Goal: Transaction & Acquisition: Download file/media

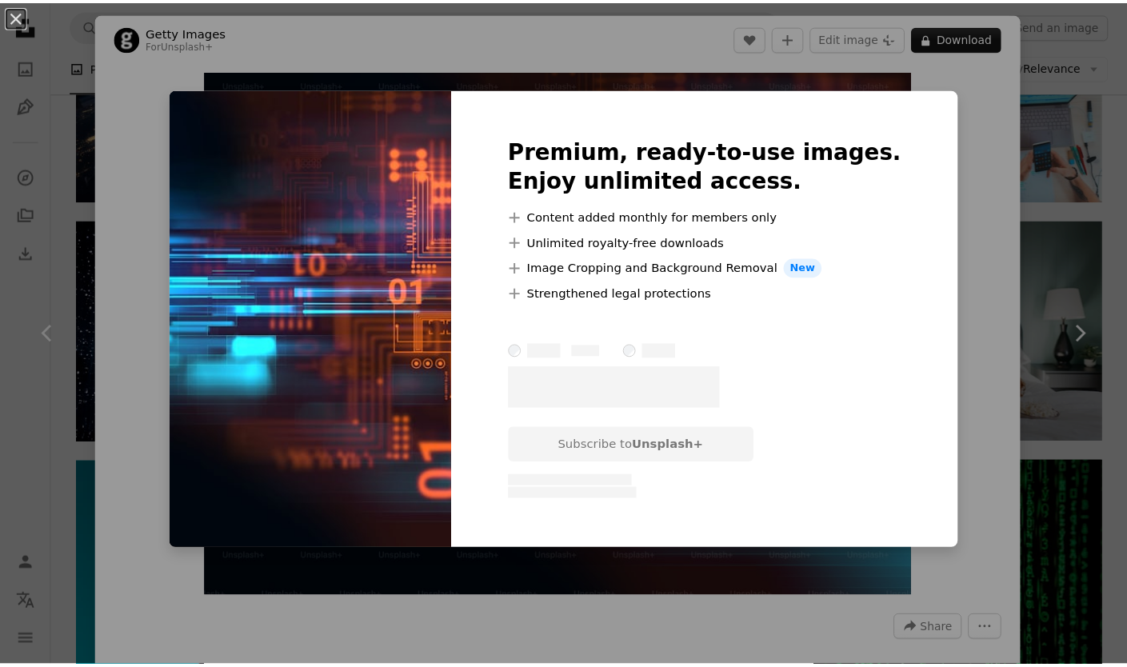
scroll to position [480, 0]
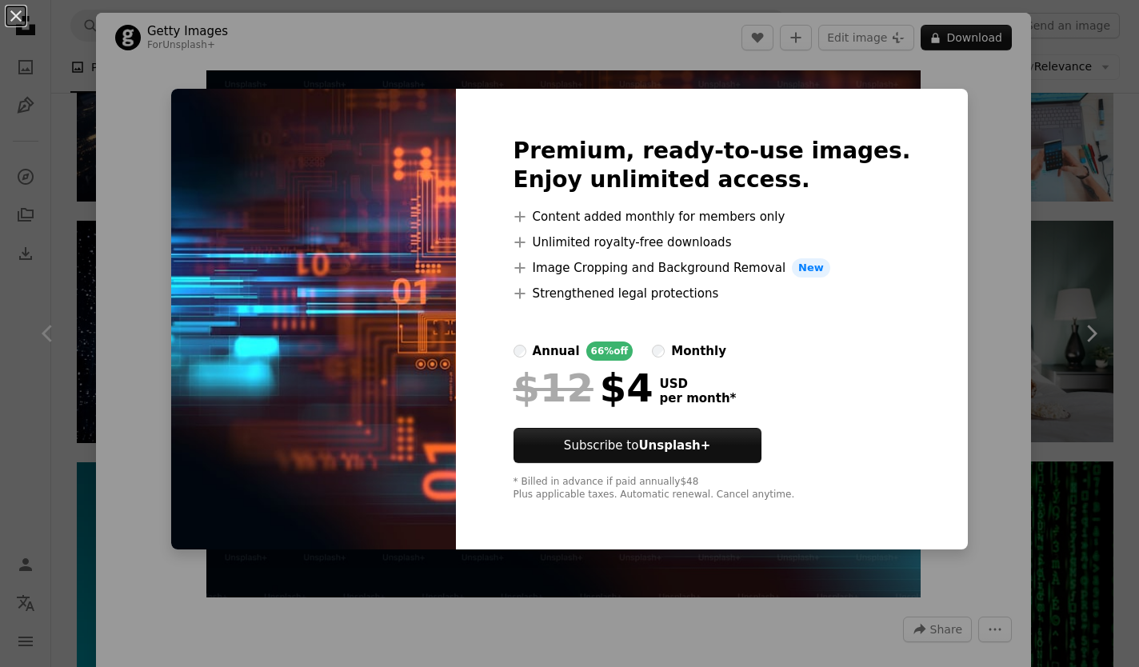
click at [1094, 161] on div "An X shape Premium, ready-to-use images. Enjoy unlimited access. A plus sign Co…" at bounding box center [569, 333] width 1139 height 667
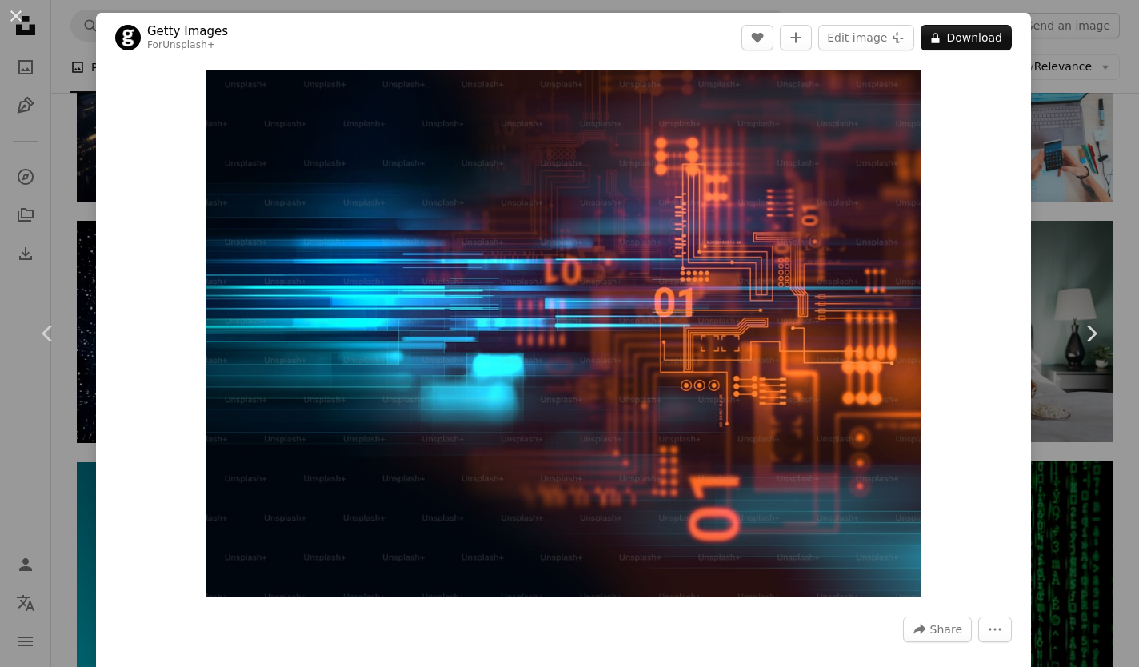
click at [1094, 161] on div "An X shape Chevron left Chevron right Getty Images For Unsplash+ A heart A plus…" at bounding box center [569, 333] width 1139 height 667
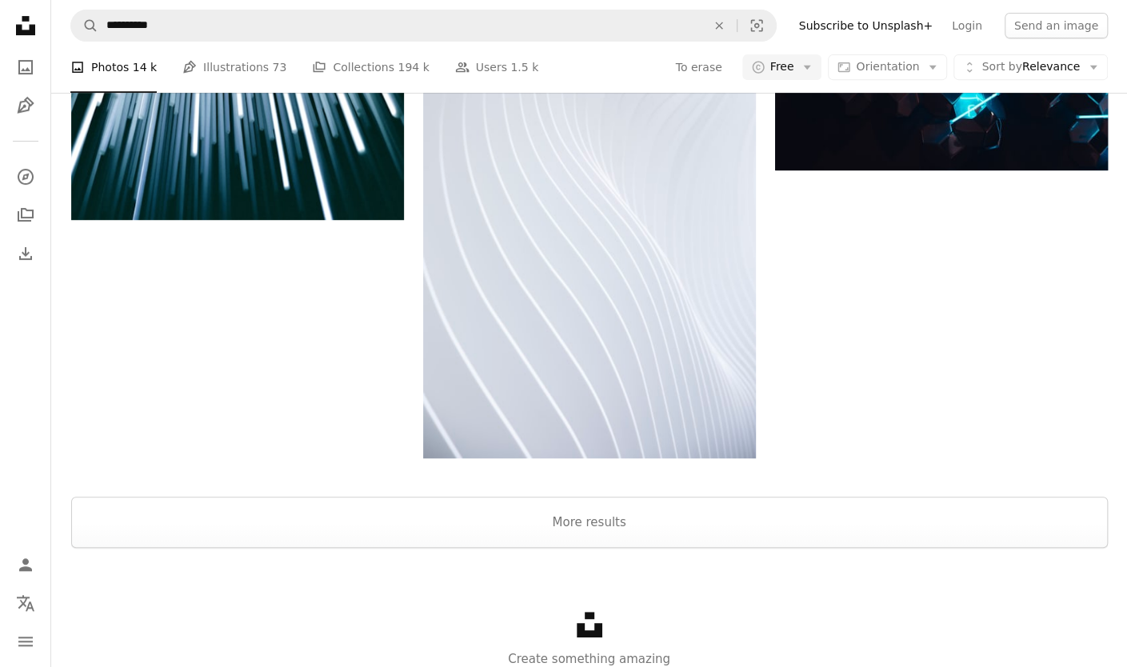
scroll to position [3760, 0]
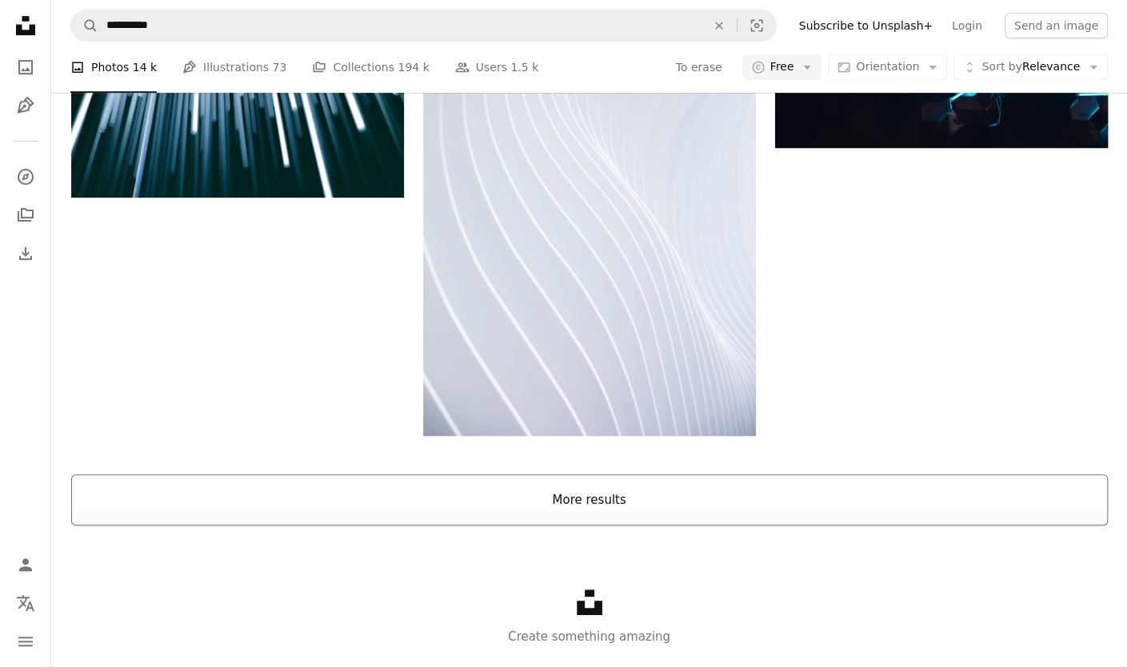
click at [792, 479] on button "More results" at bounding box center [589, 499] width 1037 height 51
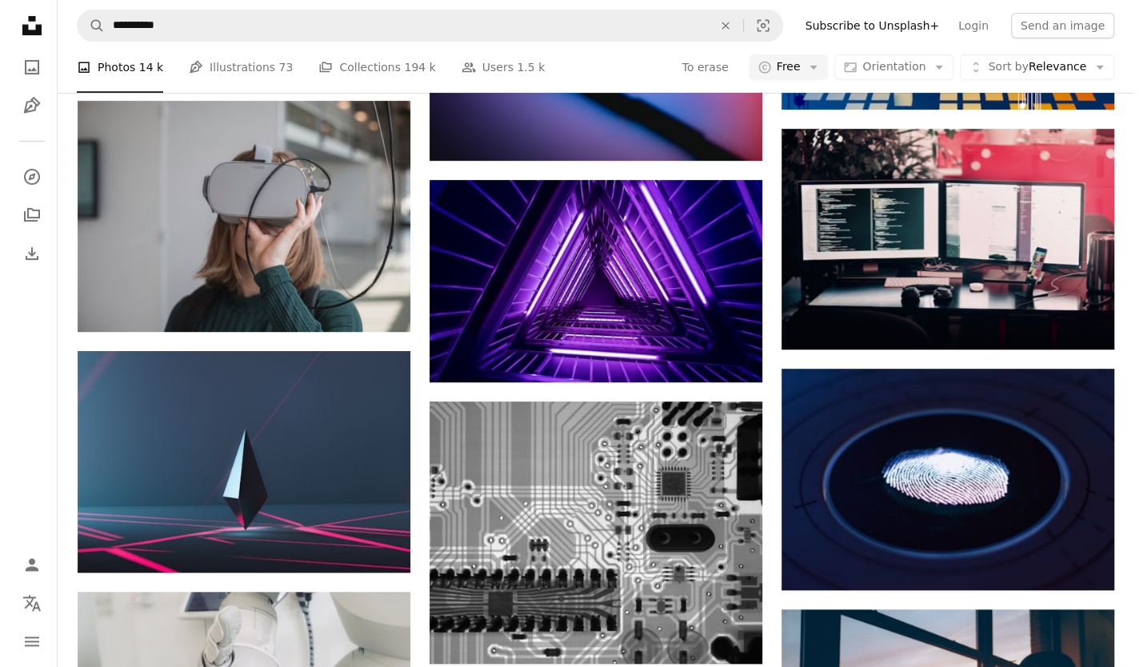
scroll to position [7440, 0]
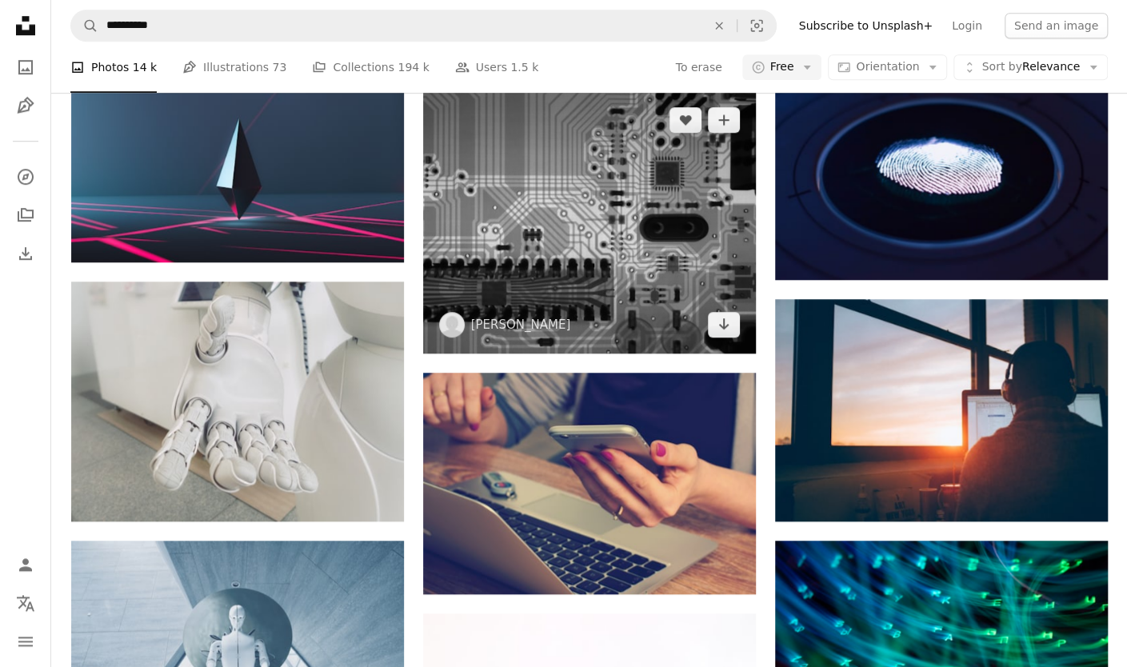
click at [552, 243] on img at bounding box center [589, 222] width 333 height 263
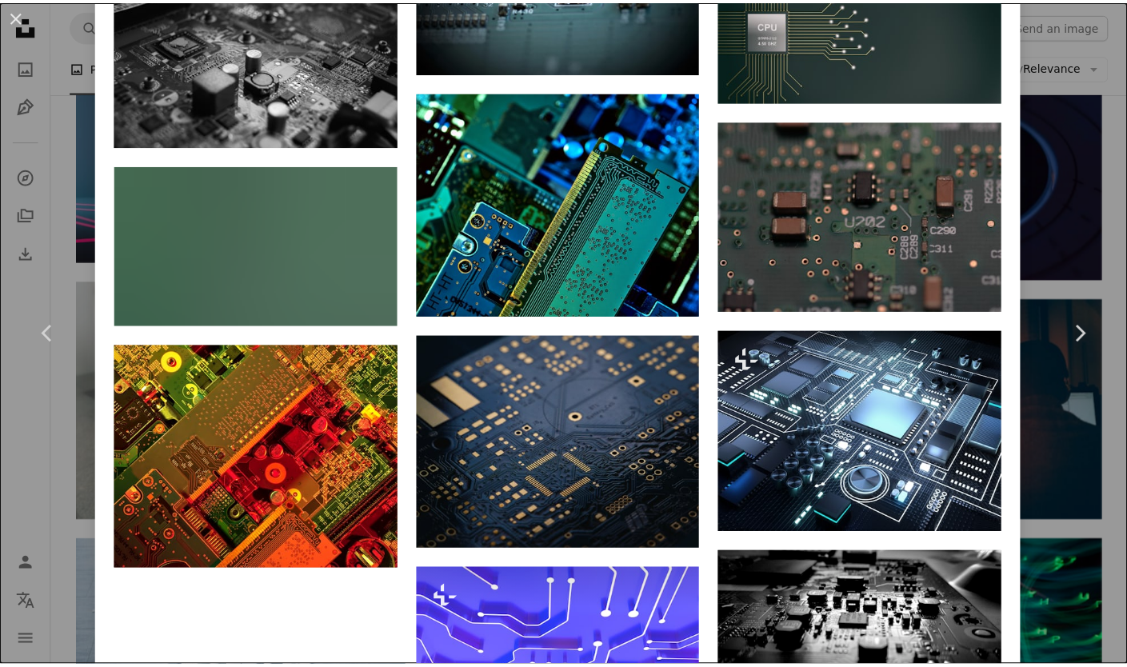
scroll to position [3704, 0]
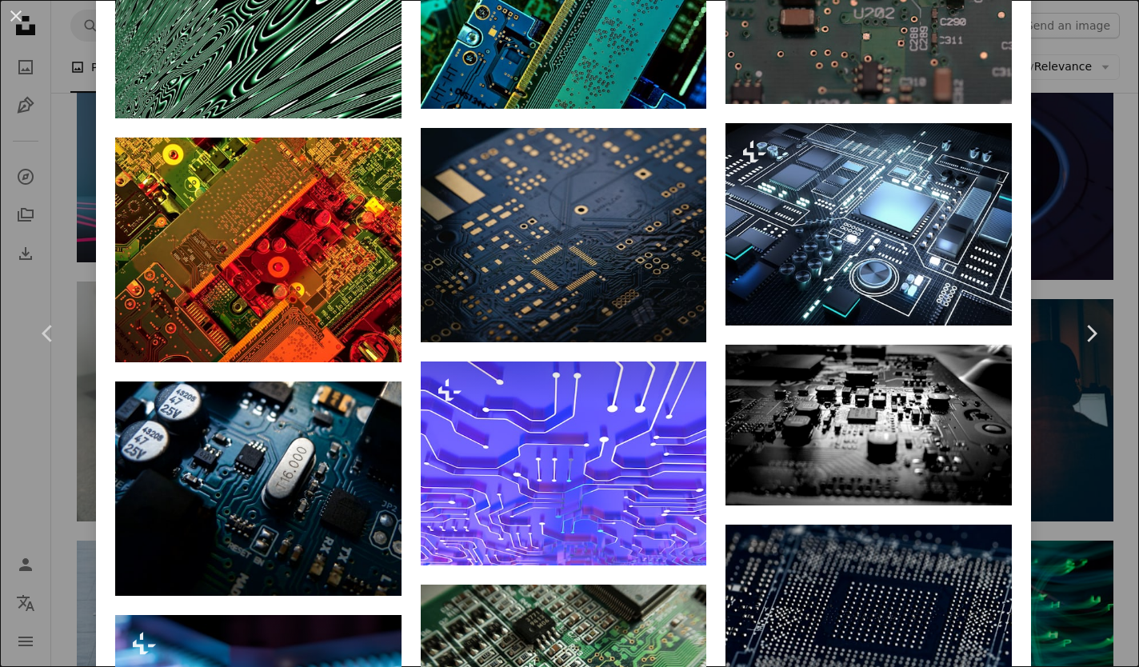
click at [1022, 378] on div "An X shape Chevron left Chevron right [PERSON_NAME] cadop A heart A plus sign E…" at bounding box center [569, 333] width 1139 height 667
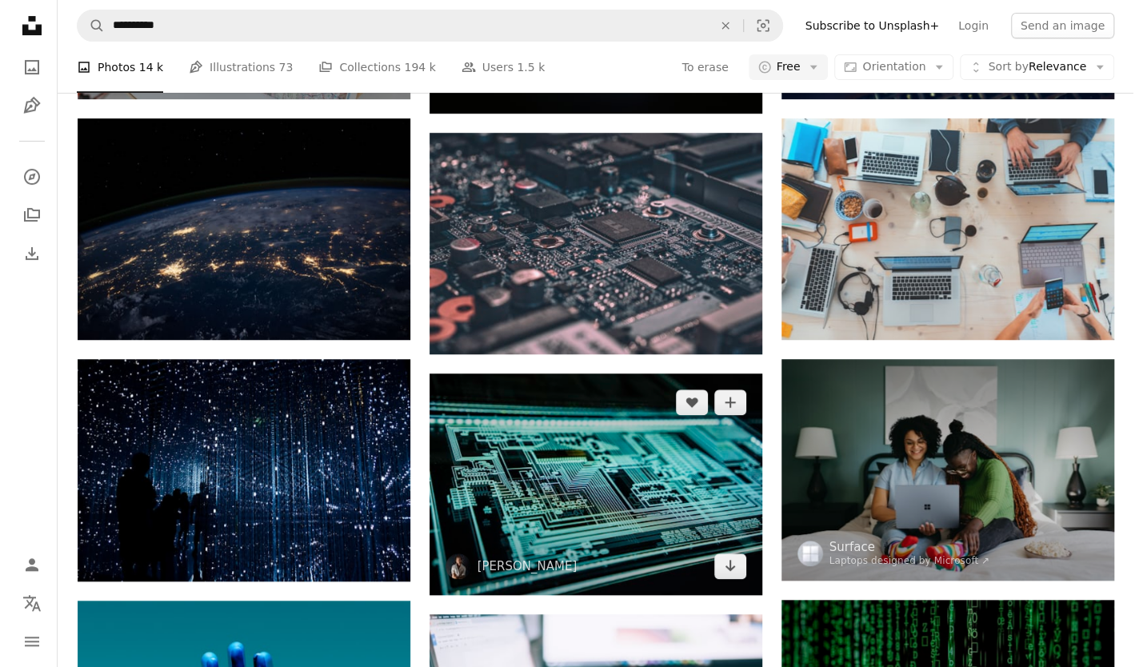
scroll to position [560, 0]
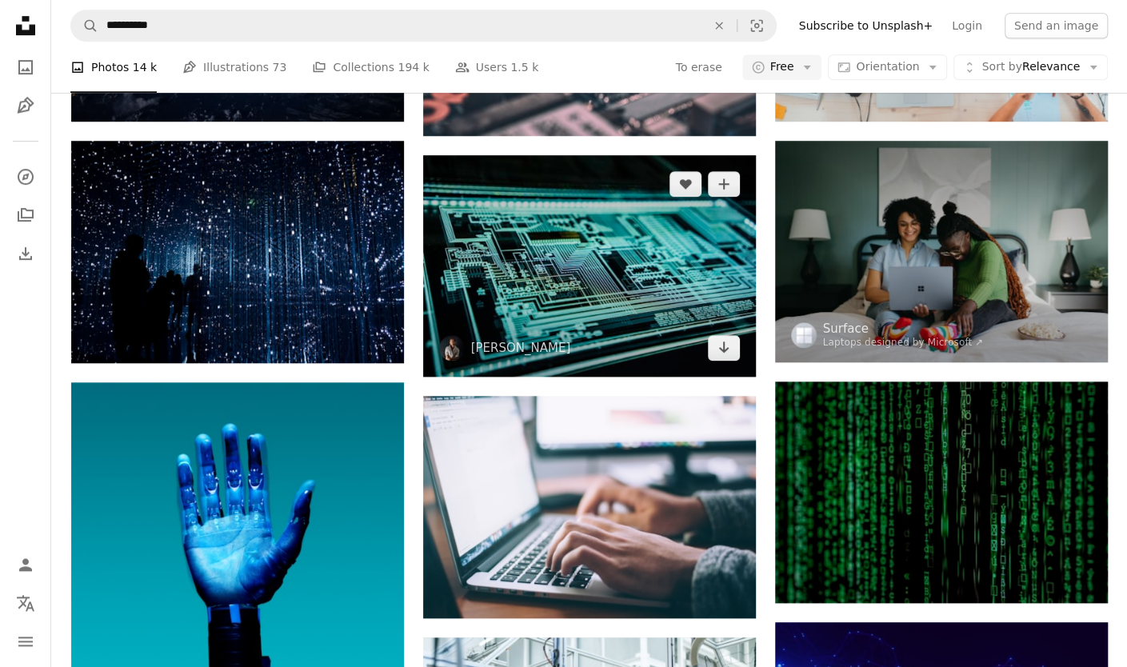
click at [643, 282] on img at bounding box center [589, 266] width 333 height 222
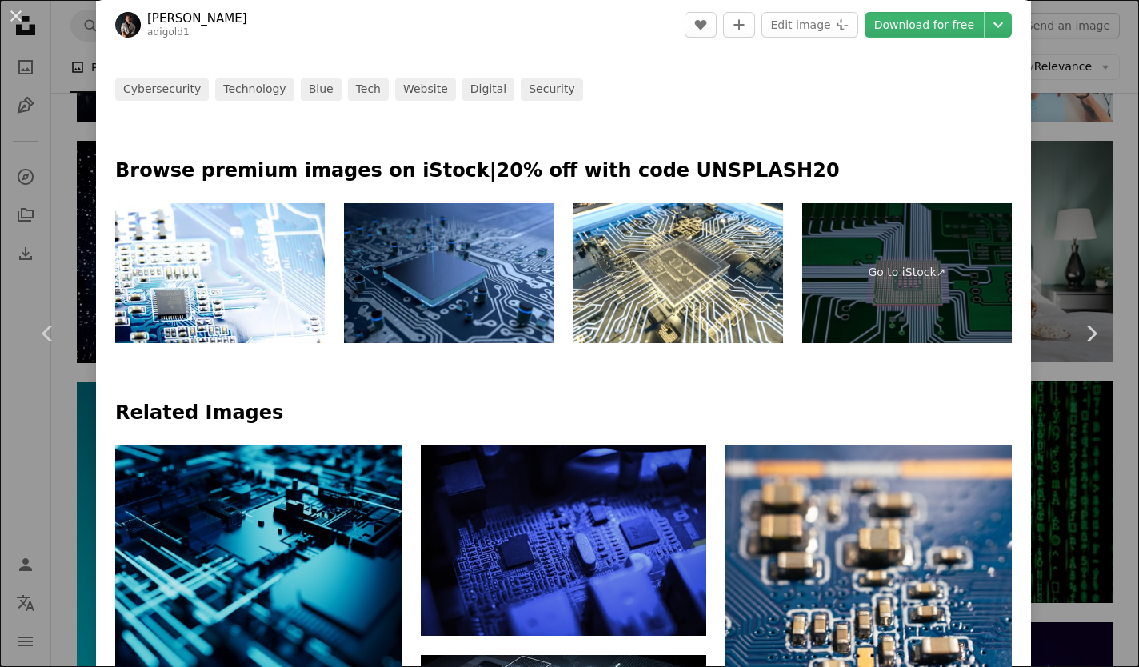
scroll to position [480, 0]
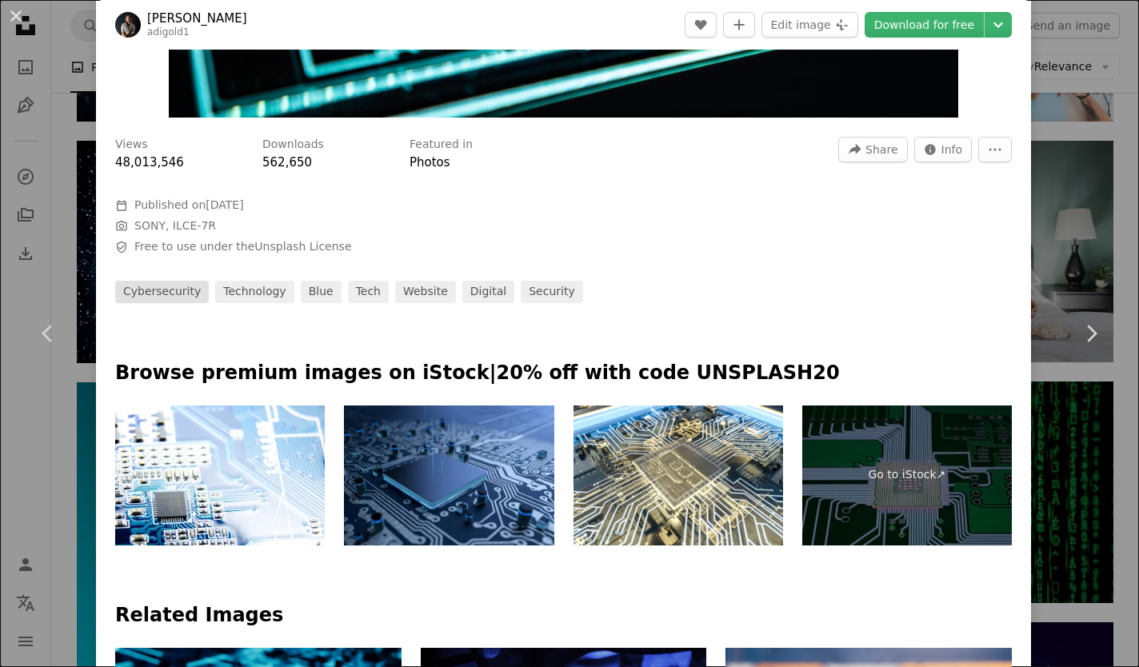
click at [146, 294] on font "cybersecurity" at bounding box center [162, 291] width 78 height 13
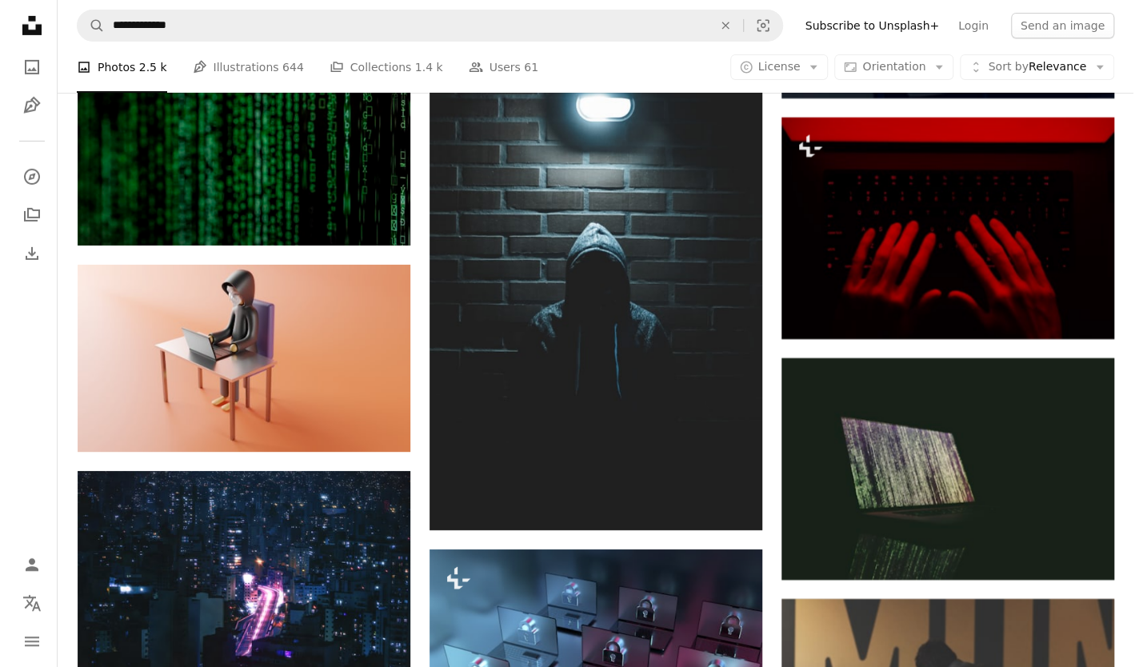
scroll to position [6240, 0]
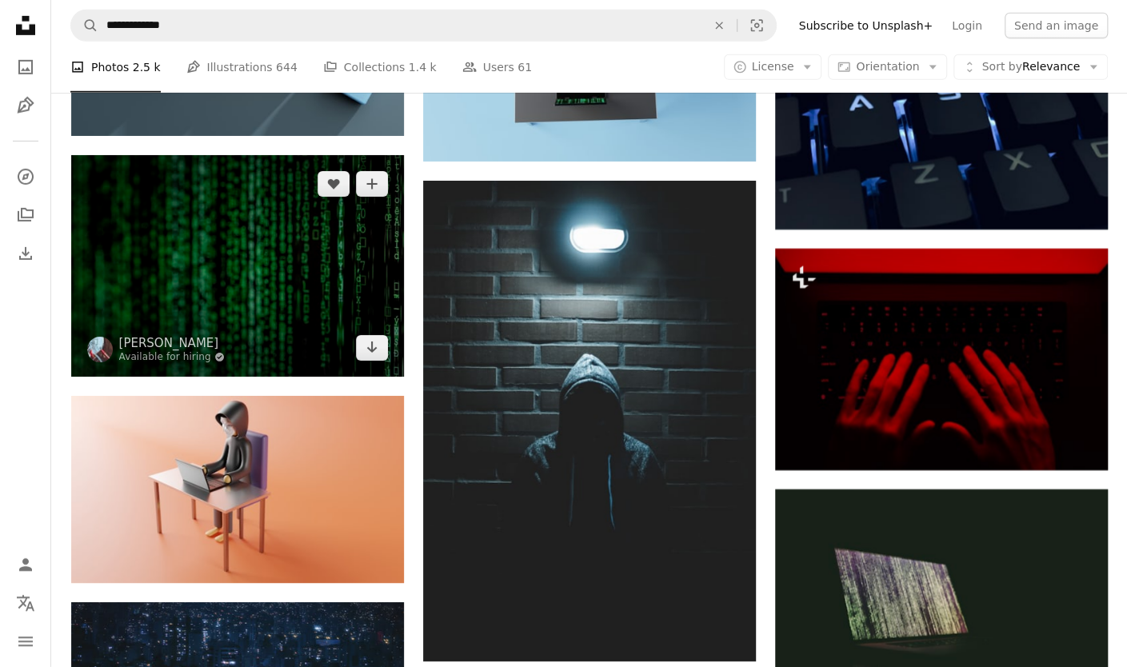
click at [314, 293] on img at bounding box center [237, 266] width 333 height 222
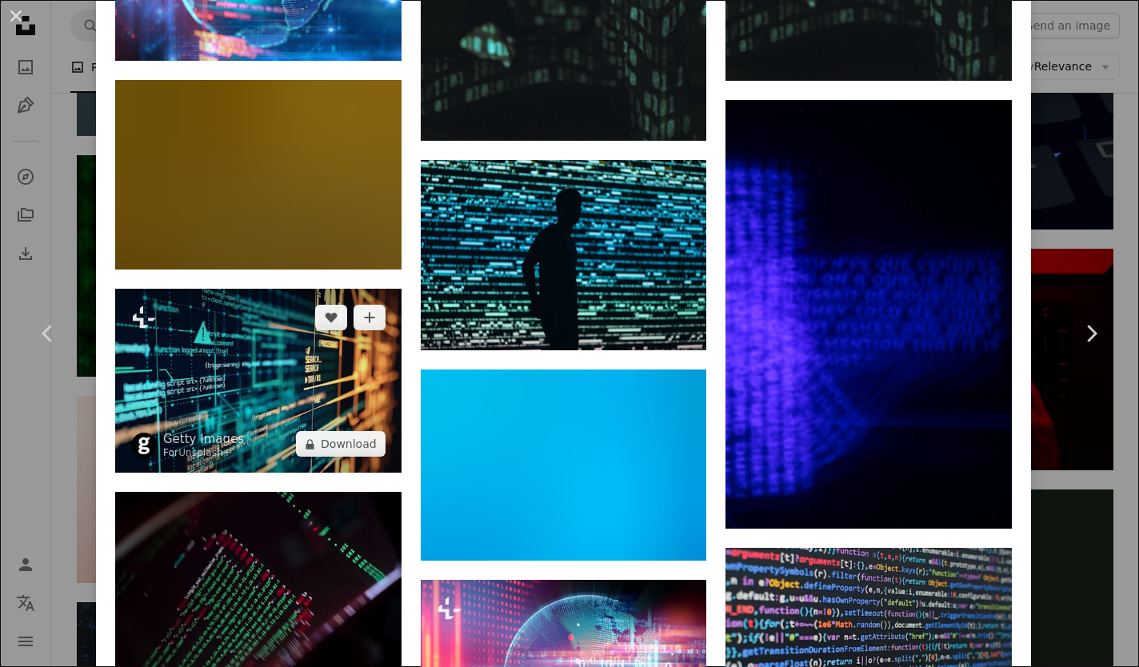
scroll to position [7164, 0]
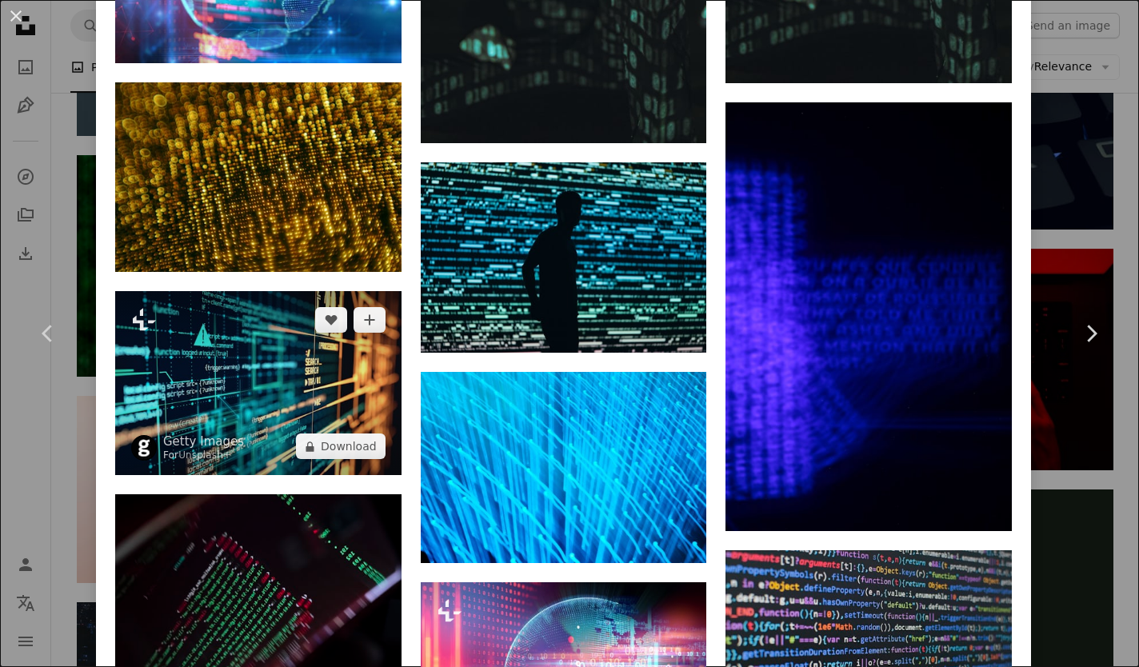
click at [179, 308] on img at bounding box center [258, 383] width 286 height 184
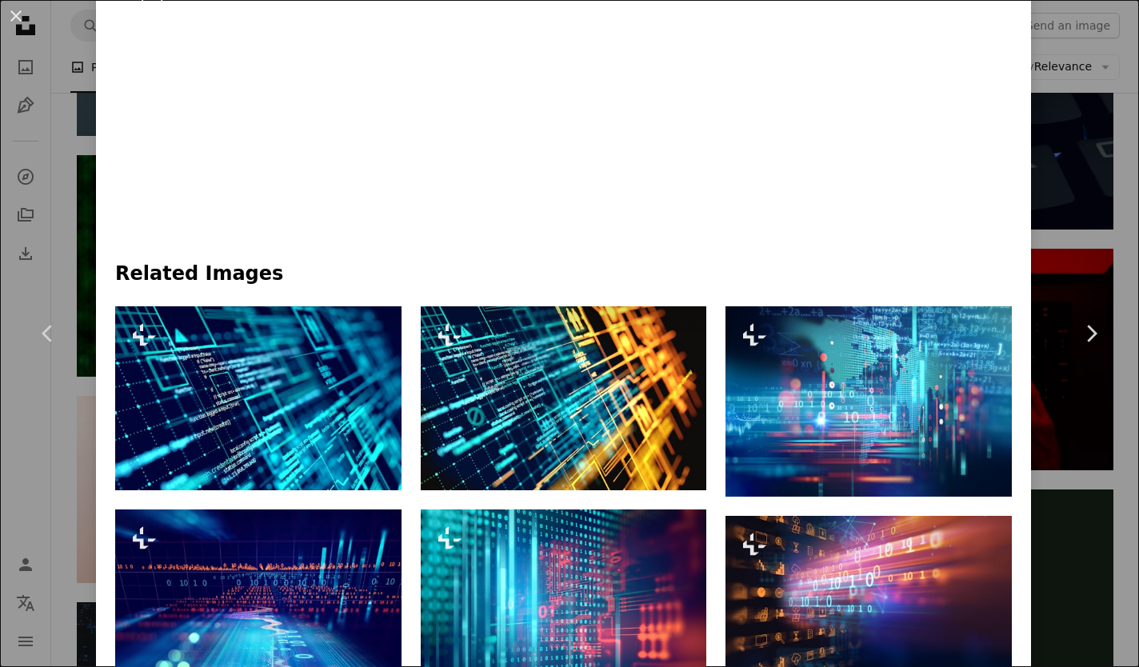
scroll to position [1040, 0]
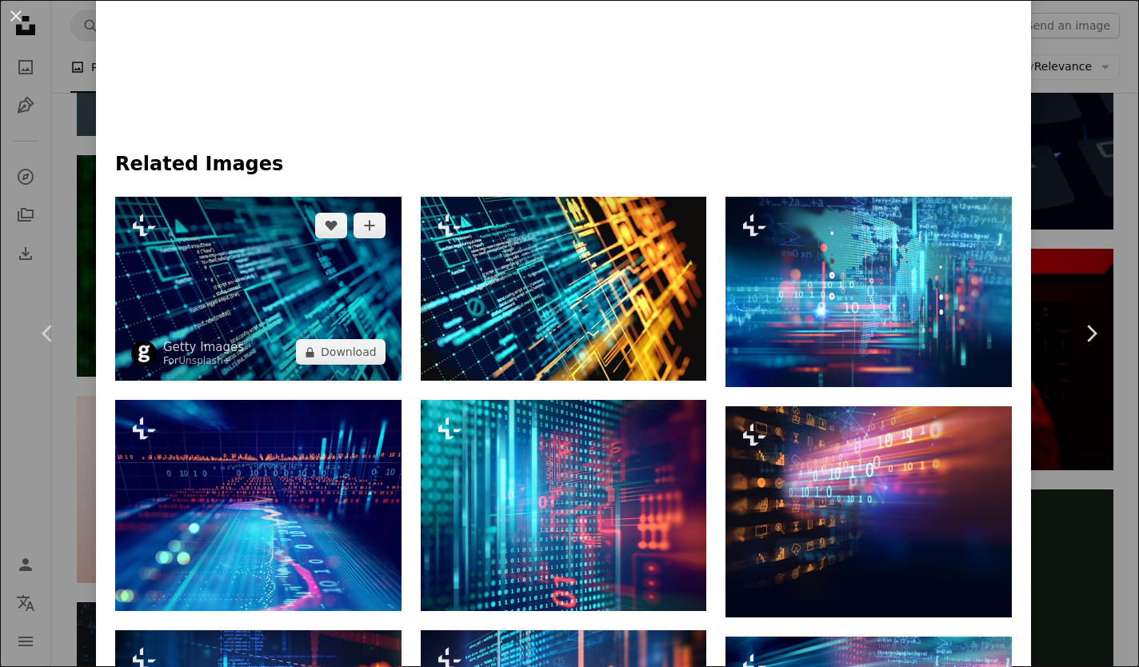
click at [331, 256] on img at bounding box center [258, 289] width 286 height 184
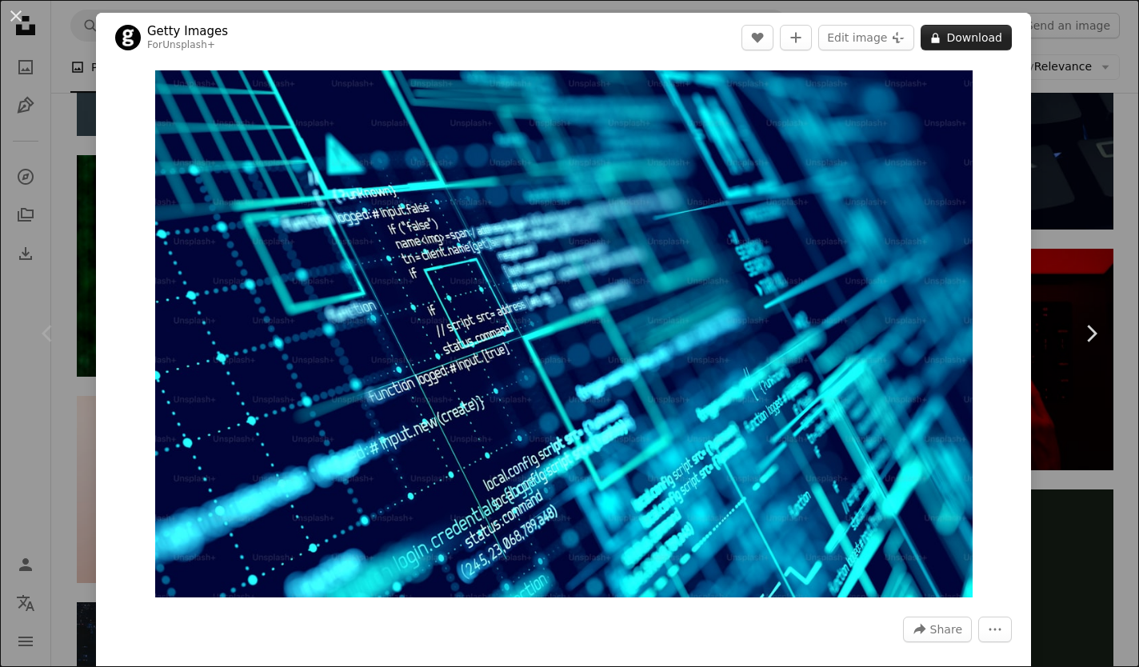
click at [981, 39] on font "Download" at bounding box center [974, 37] width 56 height 13
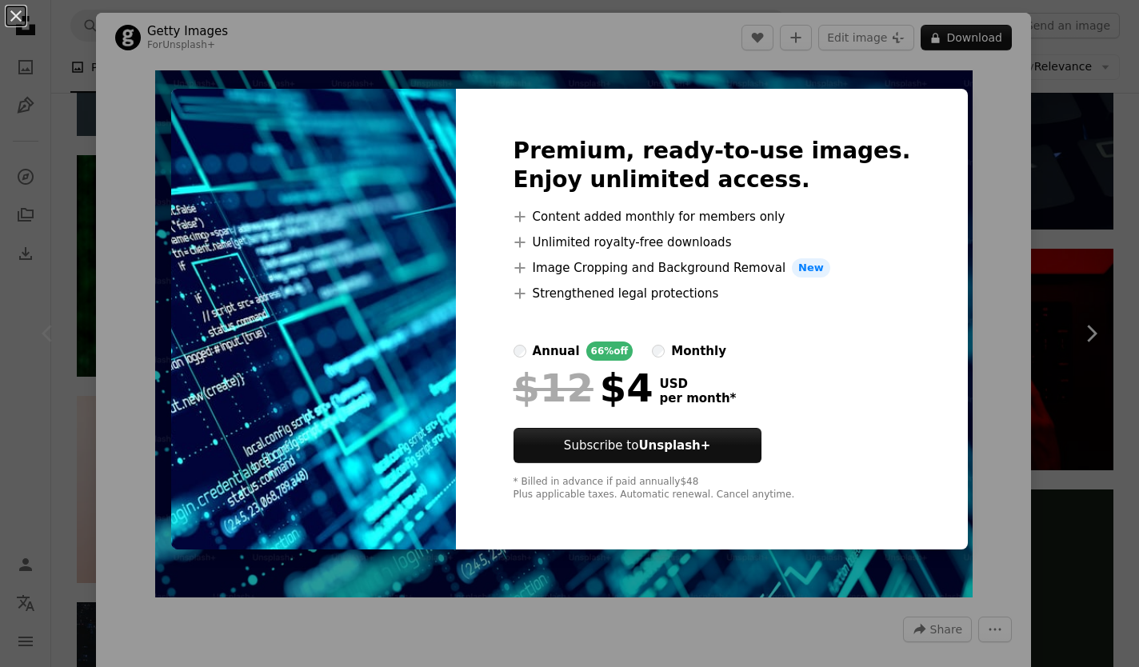
click at [1013, 210] on div "An X shape Premium, ready-to-use images. Enjoy unlimited access. A plus sign Co…" at bounding box center [569, 333] width 1139 height 667
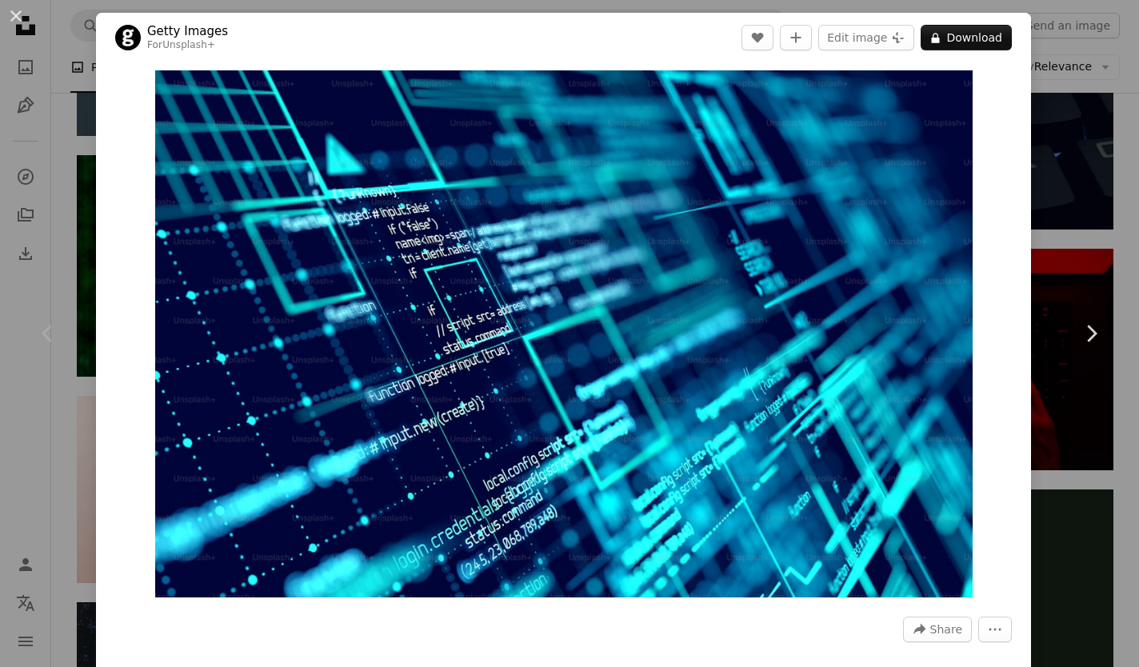
click at [1062, 230] on div "An X shape Chevron left Chevron right Getty Images For Unsplash+ A heart A plus…" at bounding box center [569, 333] width 1139 height 667
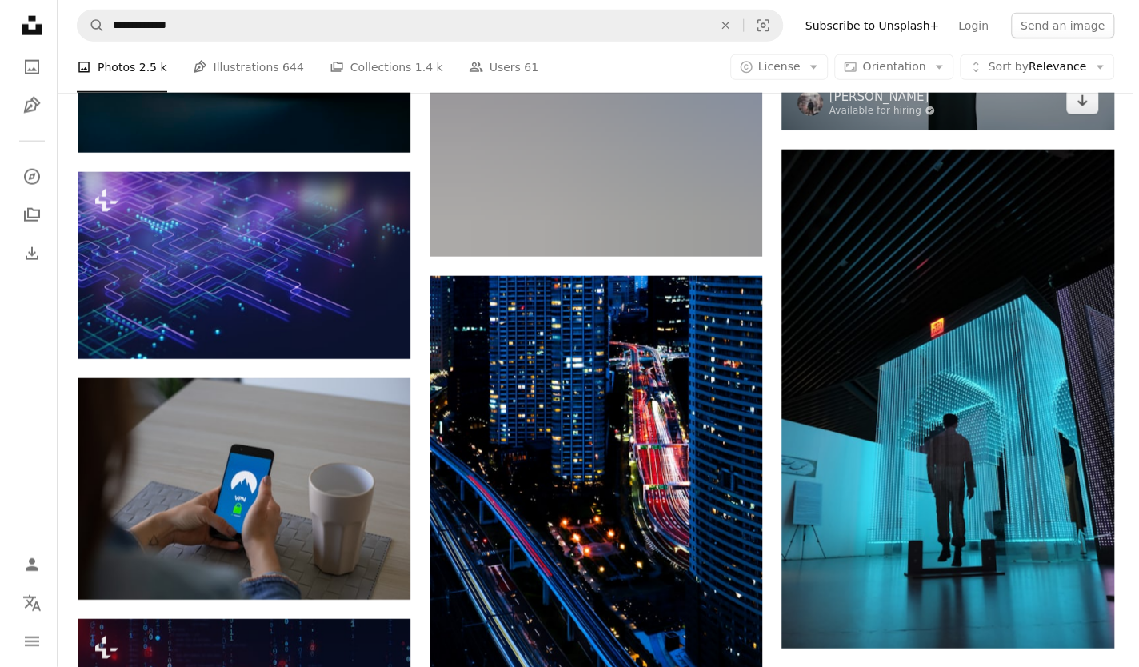
scroll to position [12481, 0]
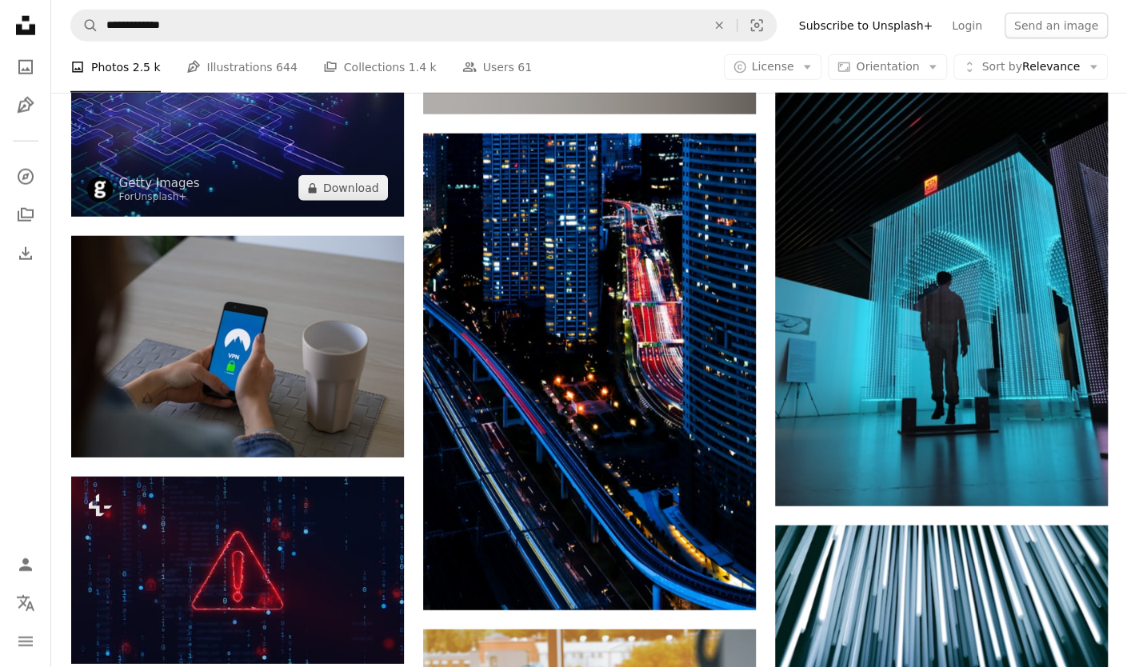
click at [238, 154] on img at bounding box center [237, 123] width 333 height 187
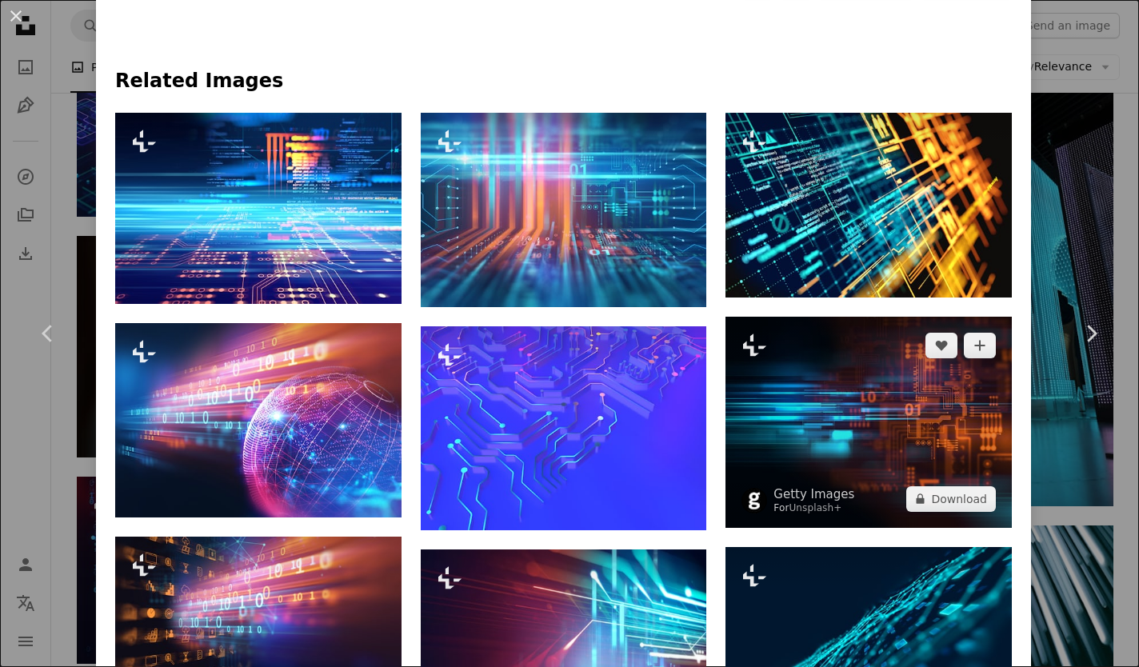
scroll to position [611, 0]
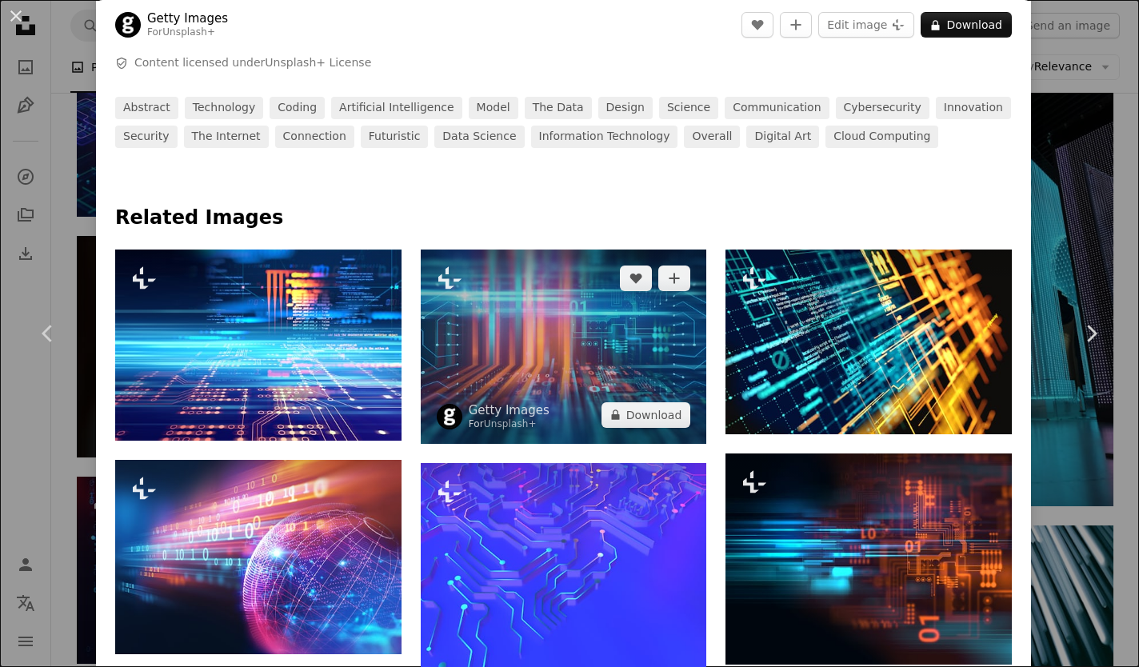
click at [530, 342] on img at bounding box center [564, 347] width 286 height 194
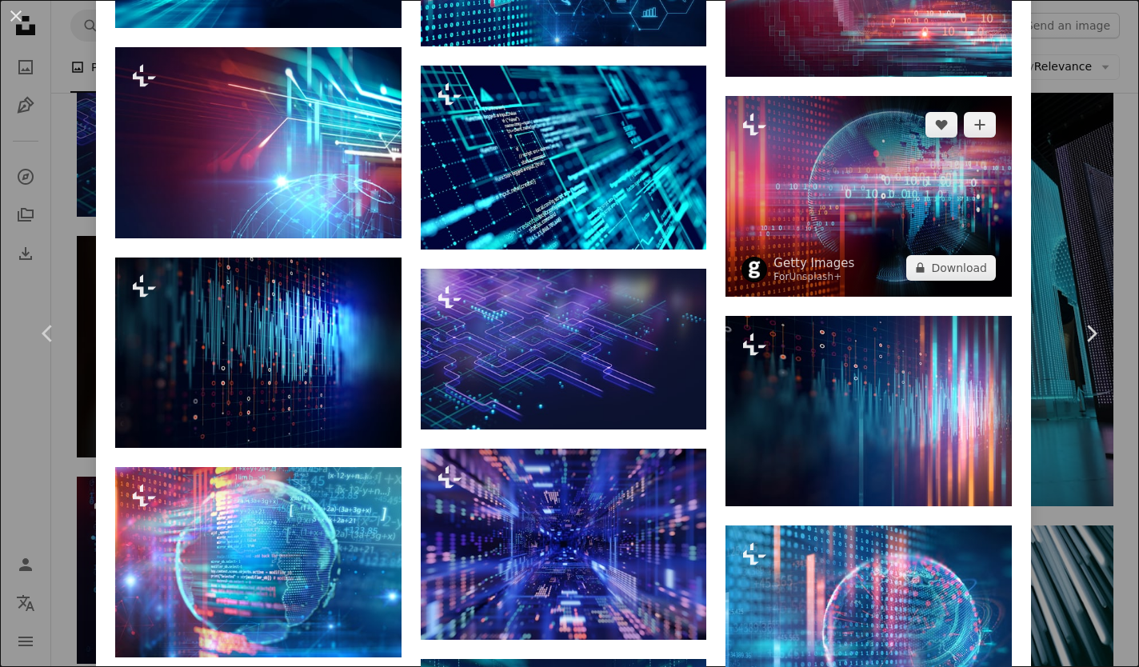
scroll to position [2953, 0]
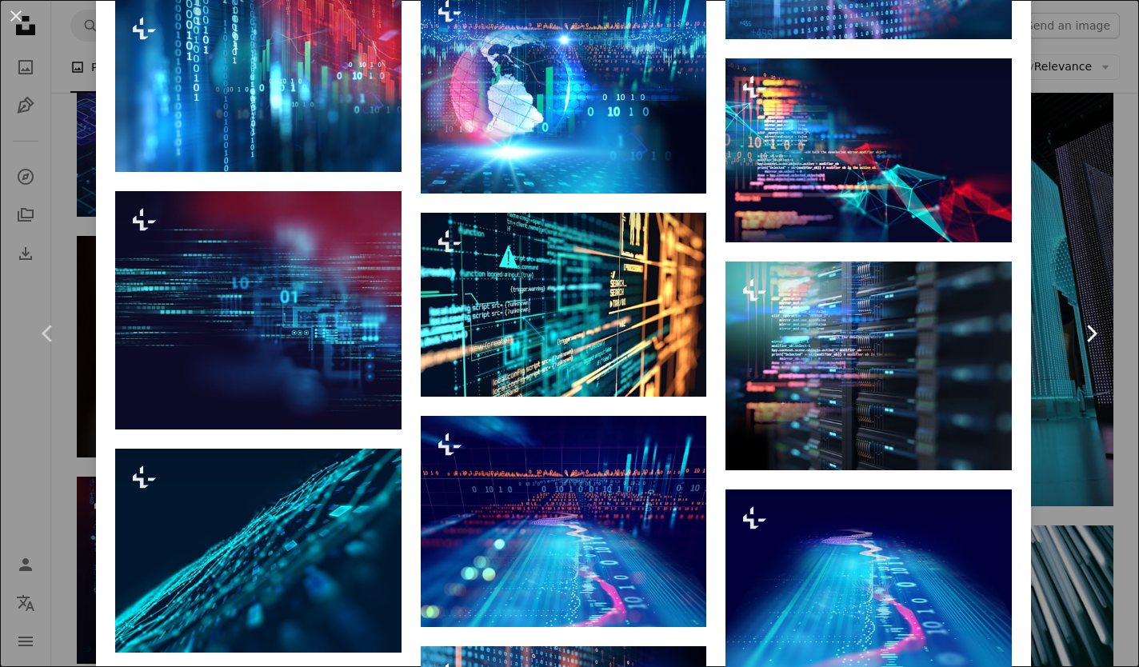
click at [1083, 301] on link "Chevron right" at bounding box center [1091, 334] width 96 height 154
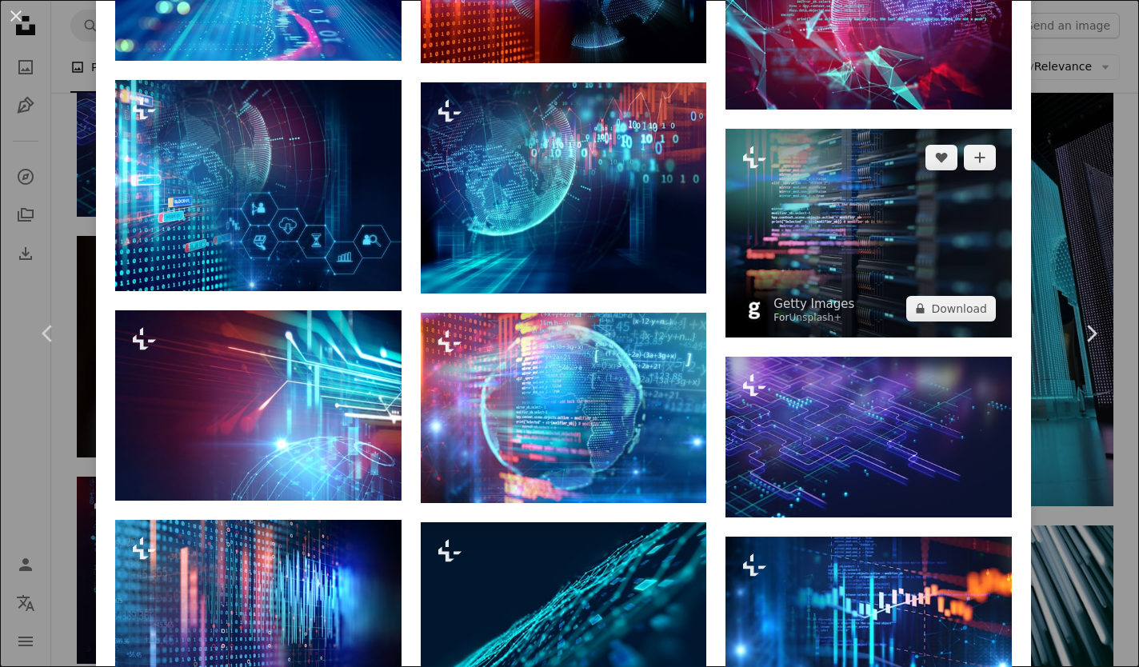
scroll to position [3209, 0]
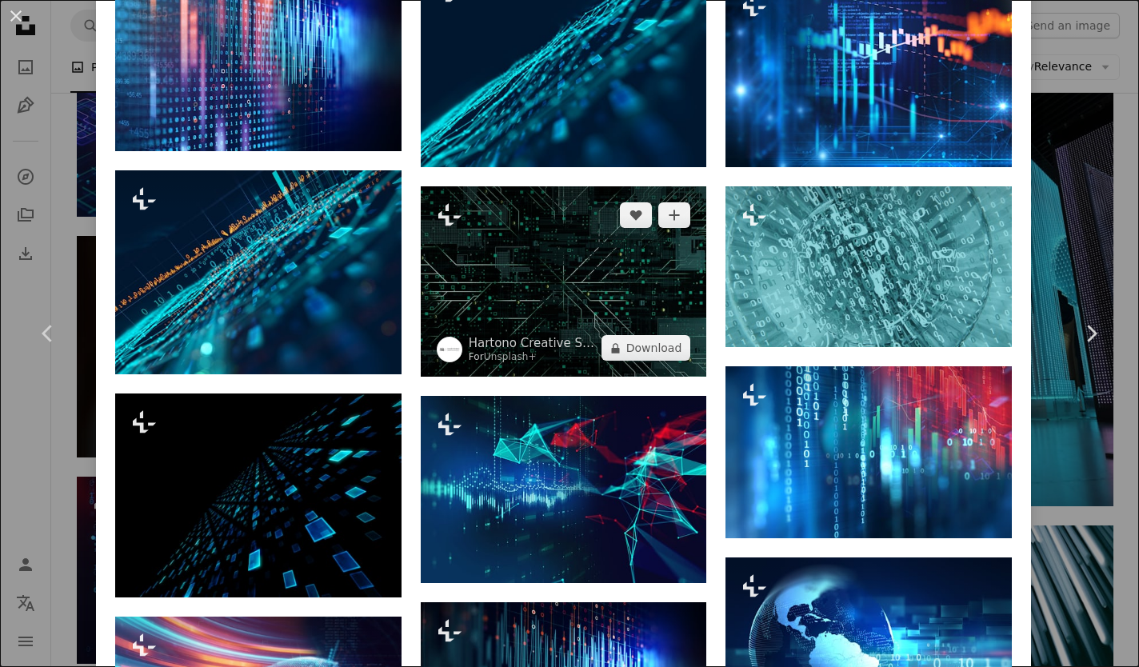
click at [554, 268] on img at bounding box center [564, 281] width 286 height 190
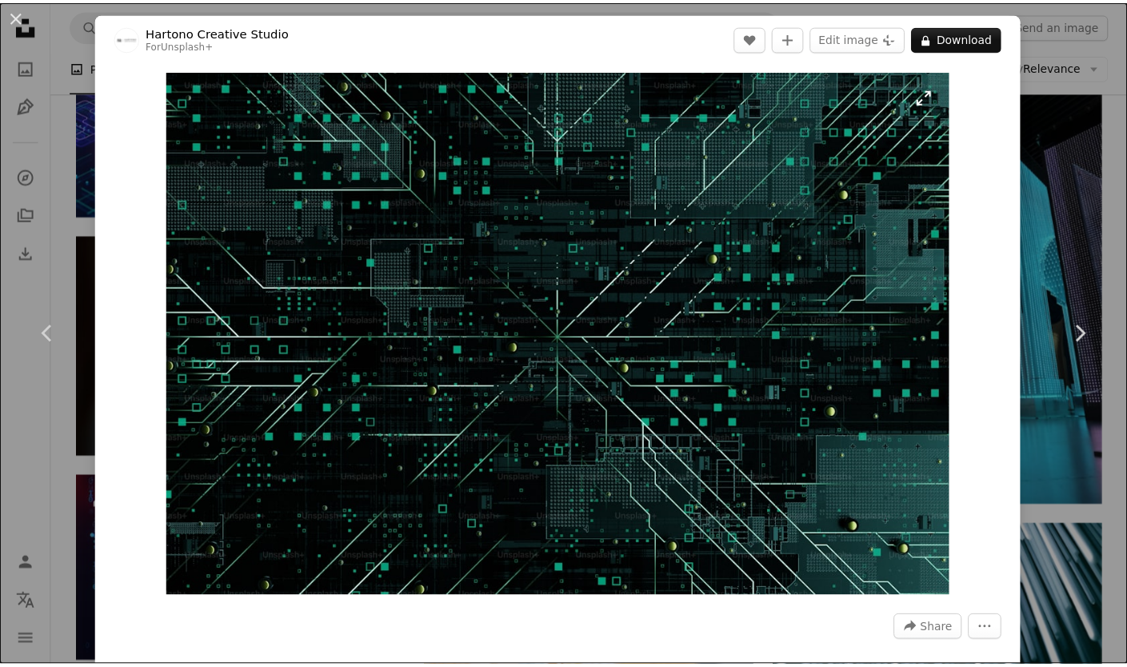
scroll to position [240, 0]
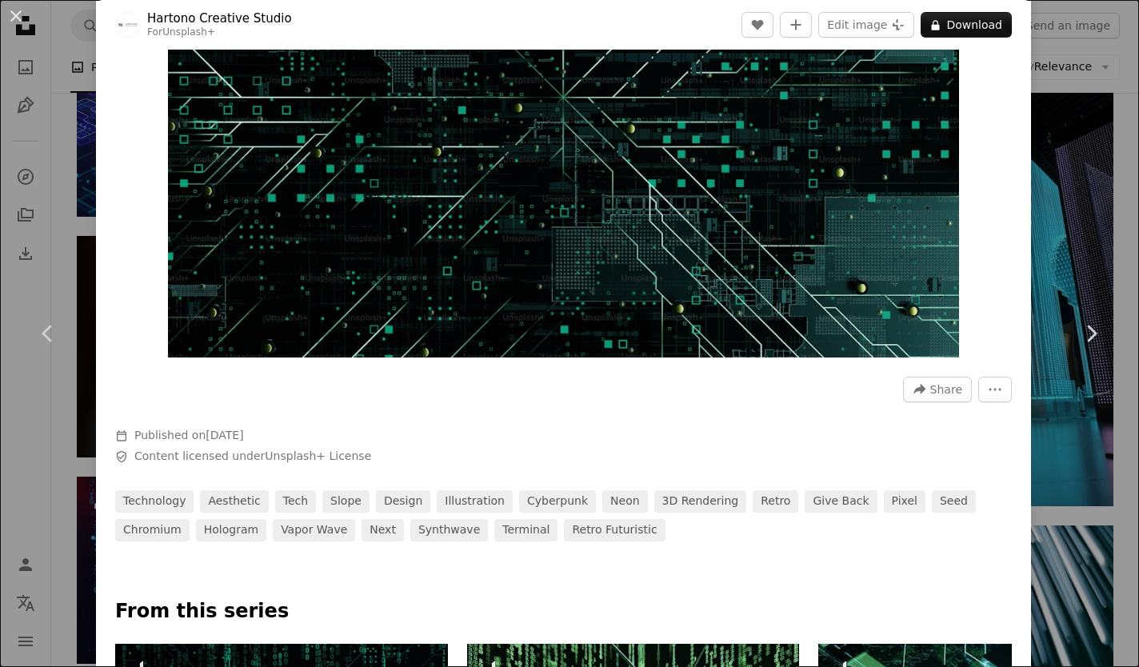
click at [75, 251] on div "An X shape Chevron left Chevron right Hartono Creative Studio For Unsplash+ A h…" at bounding box center [569, 333] width 1139 height 667
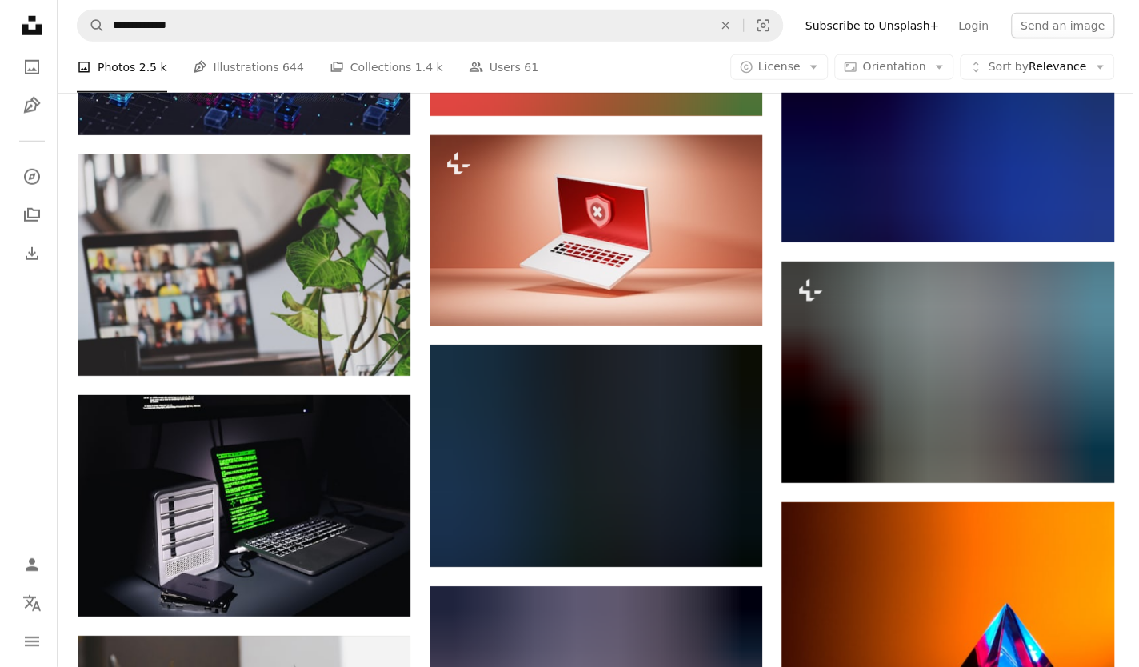
scroll to position [15846, 0]
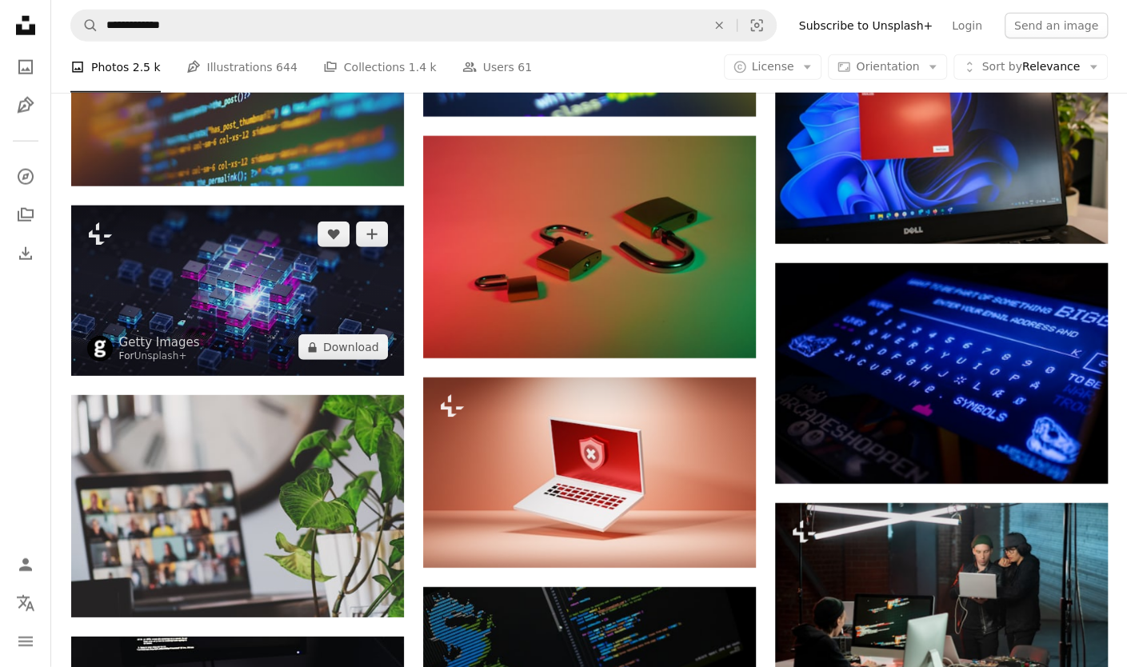
click at [230, 319] on img at bounding box center [237, 291] width 333 height 170
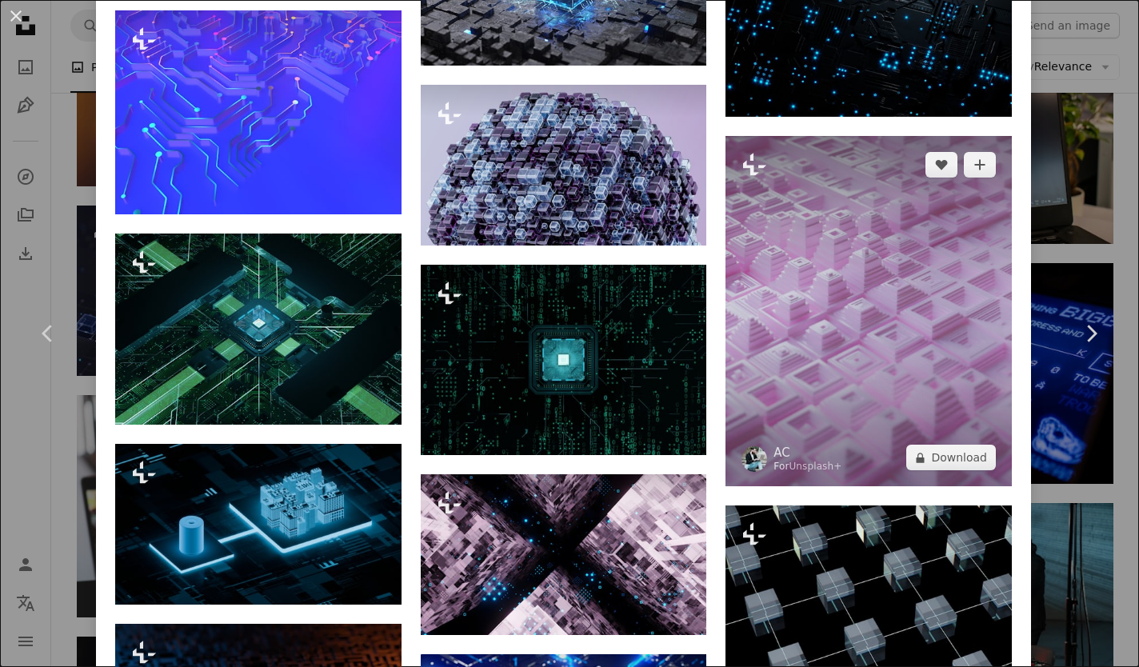
scroll to position [2000, 0]
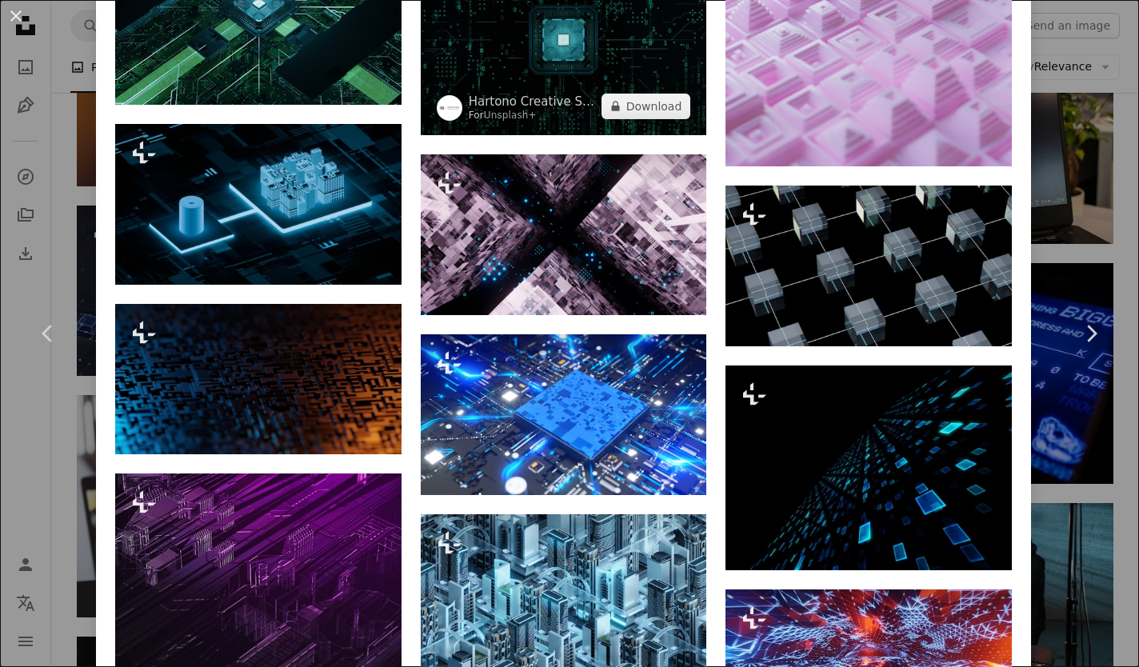
click at [561, 37] on img at bounding box center [564, 40] width 286 height 190
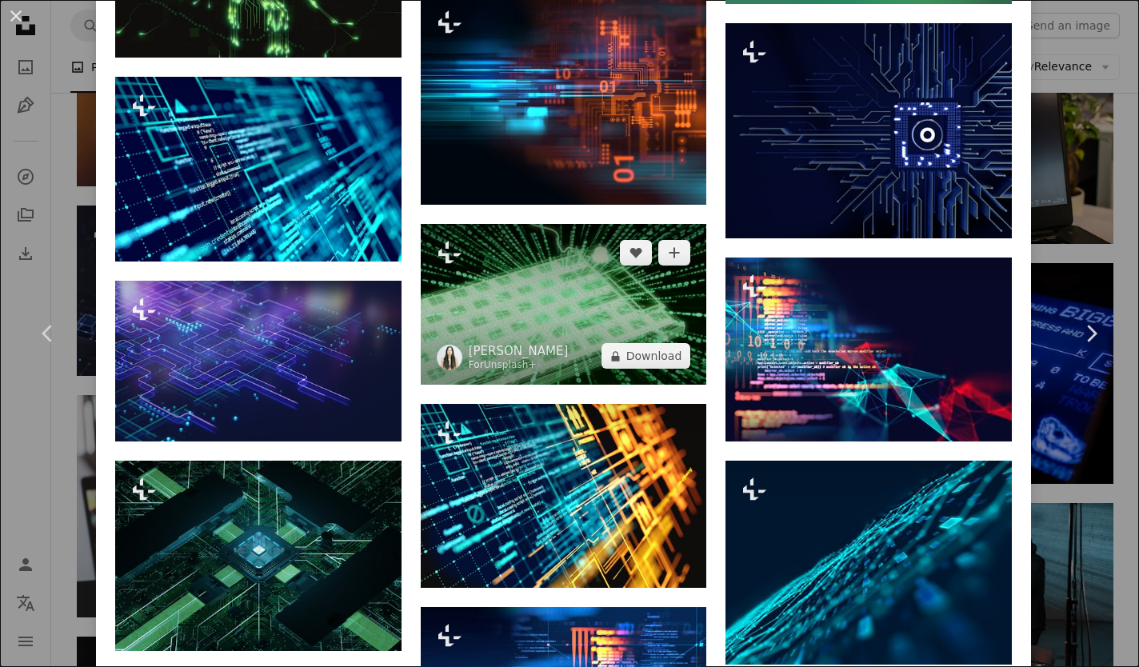
scroll to position [1360, 0]
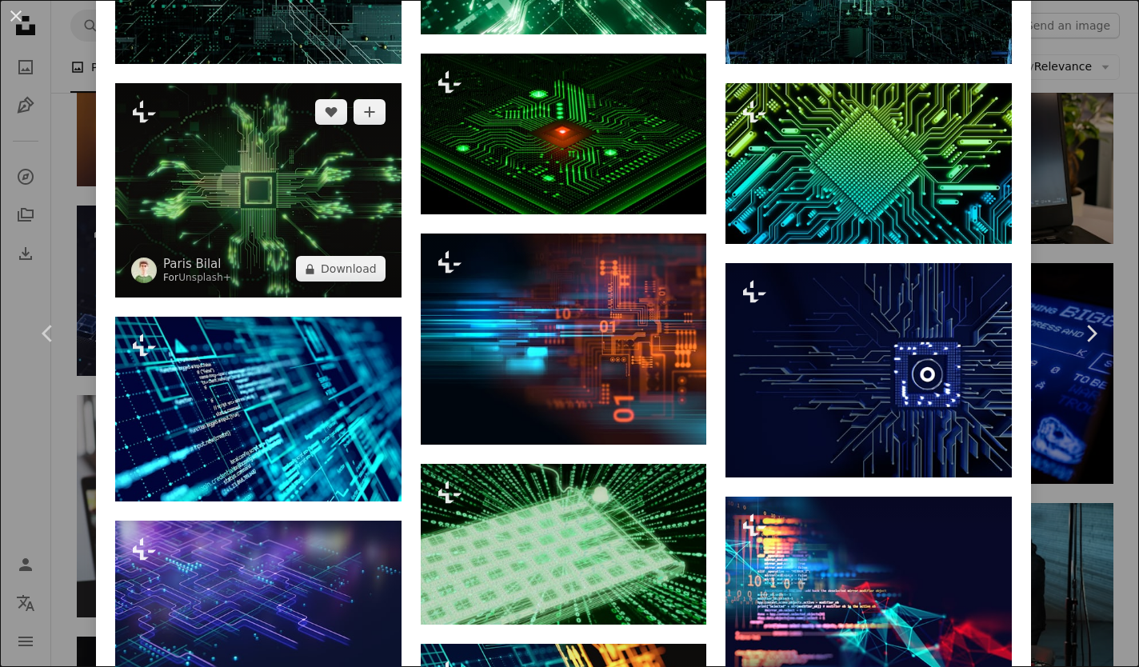
click at [331, 166] on img at bounding box center [258, 190] width 286 height 214
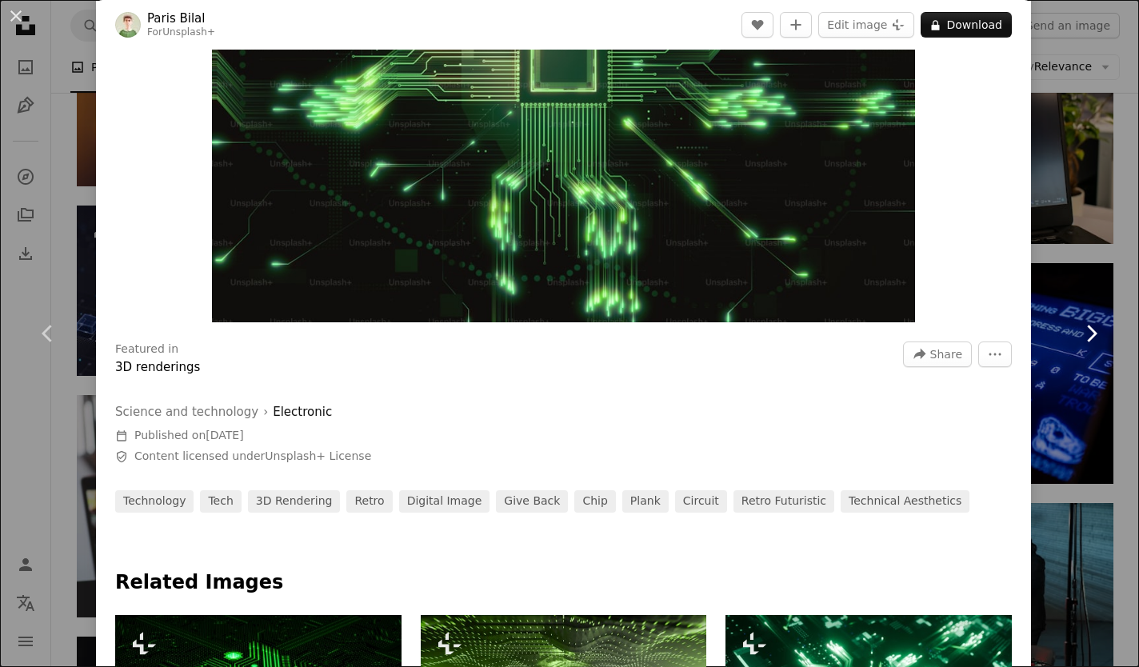
scroll to position [400, 0]
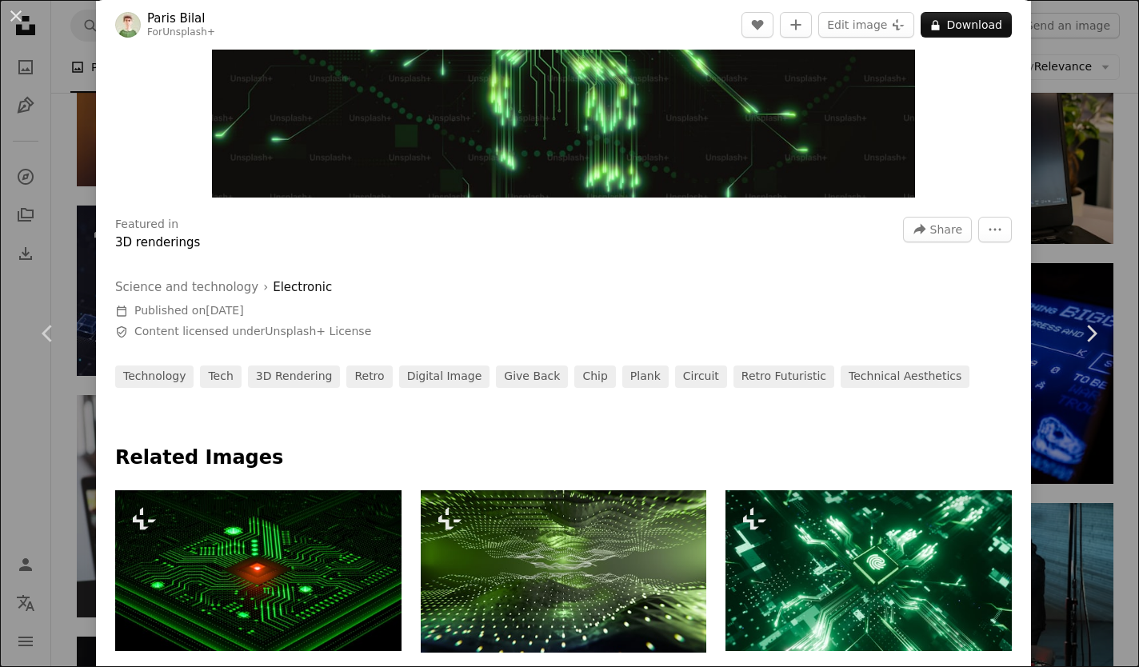
click at [1093, 282] on link "Chevron right" at bounding box center [1091, 334] width 96 height 154
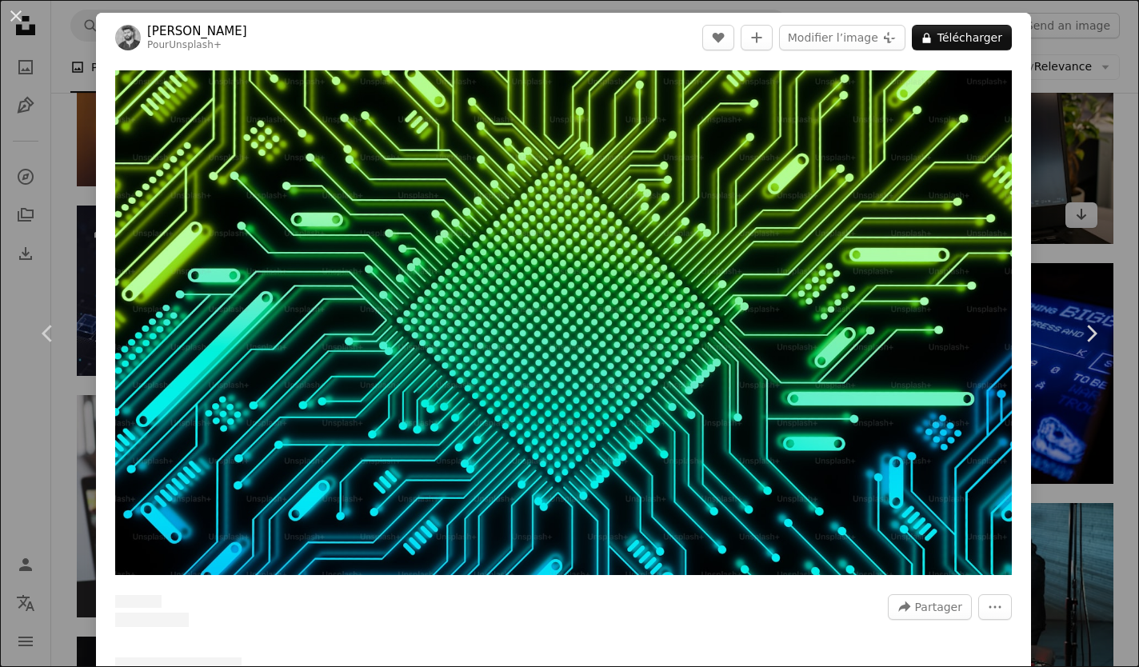
click at [1049, 145] on div "An X shape Chevron left Chevron right [PERSON_NAME] Pour Unsplash+ A heart A pl…" at bounding box center [569, 333] width 1139 height 667
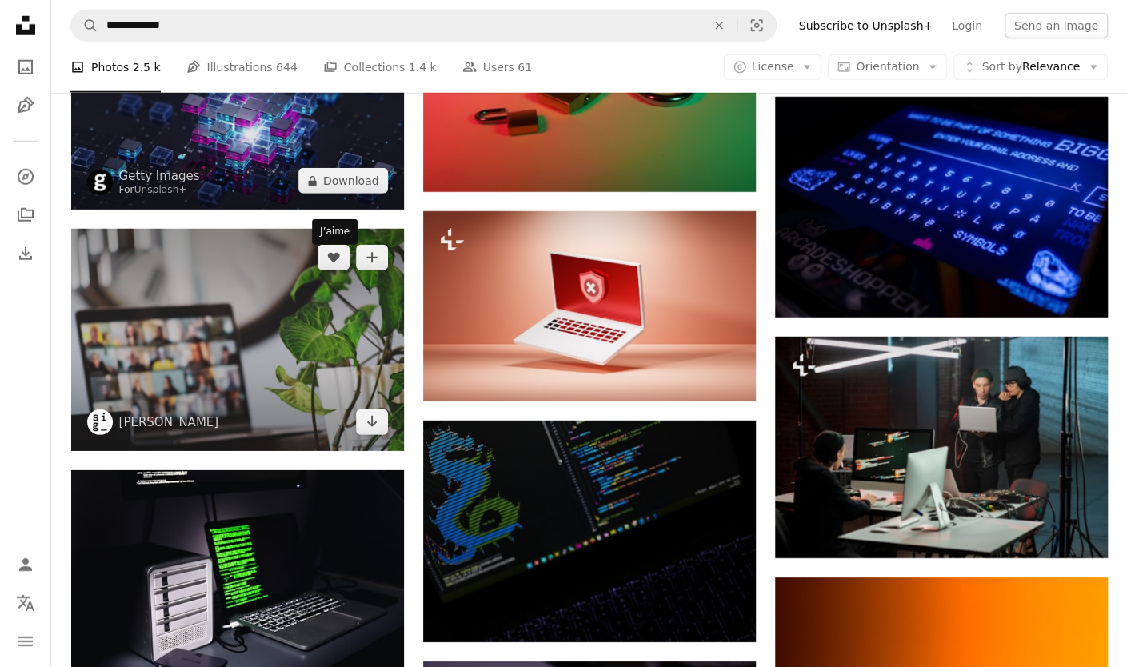
scroll to position [15926, 0]
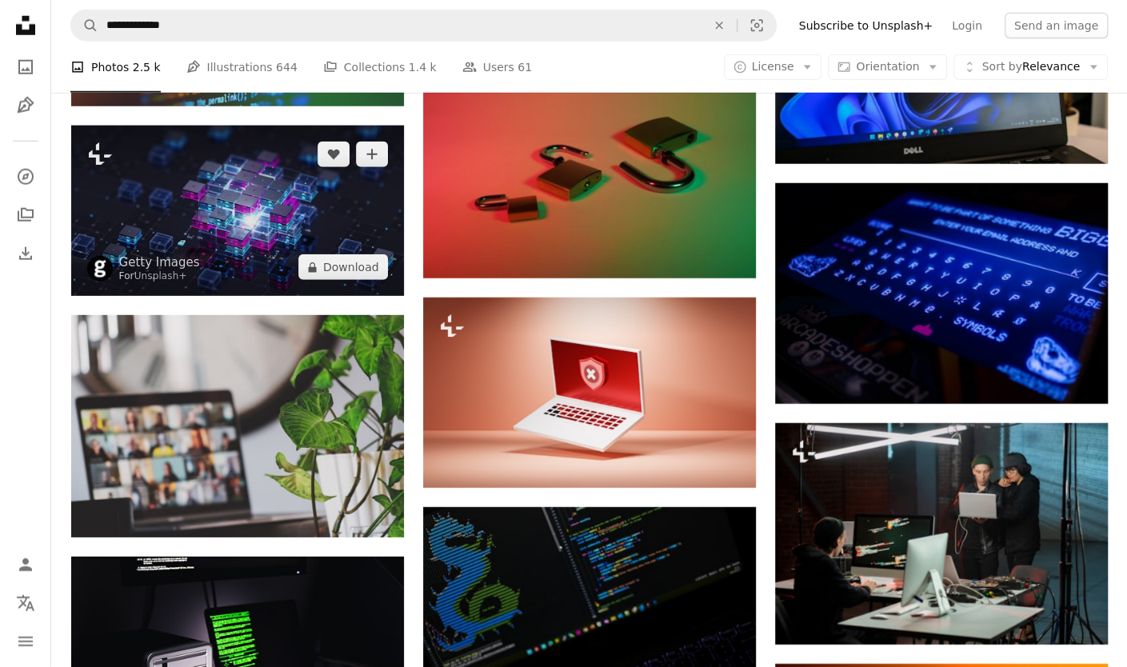
click at [214, 194] on img at bounding box center [237, 211] width 333 height 170
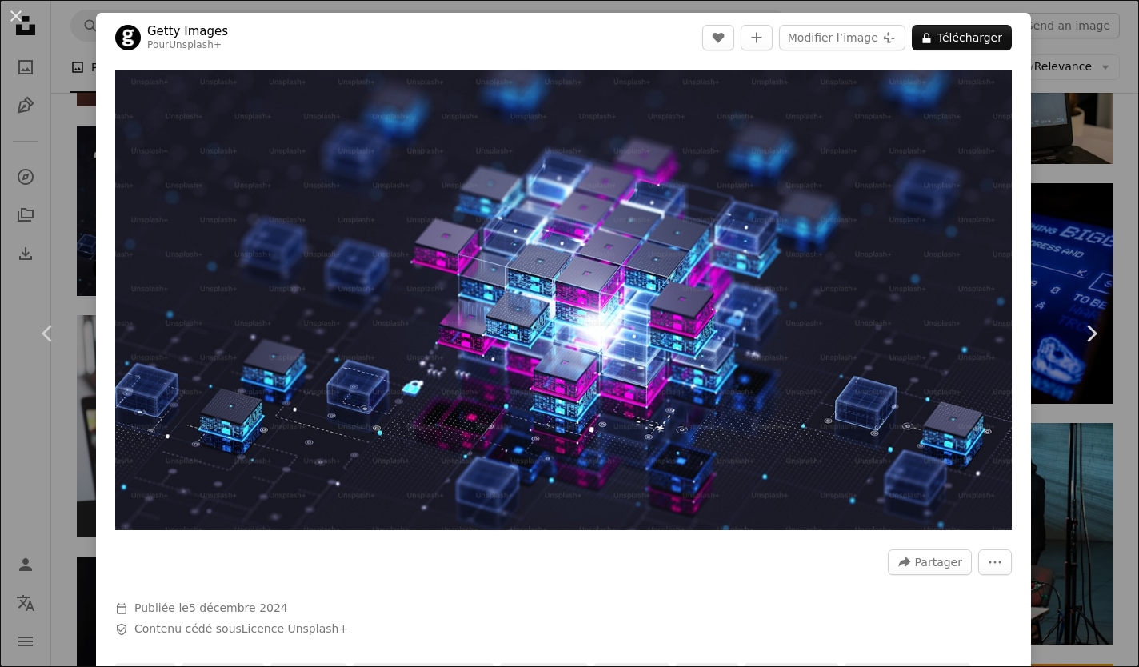
click at [91, 185] on div "An X shape Chevron left Chevron right Getty Images Pour Unsplash+ A heart A plu…" at bounding box center [569, 333] width 1139 height 667
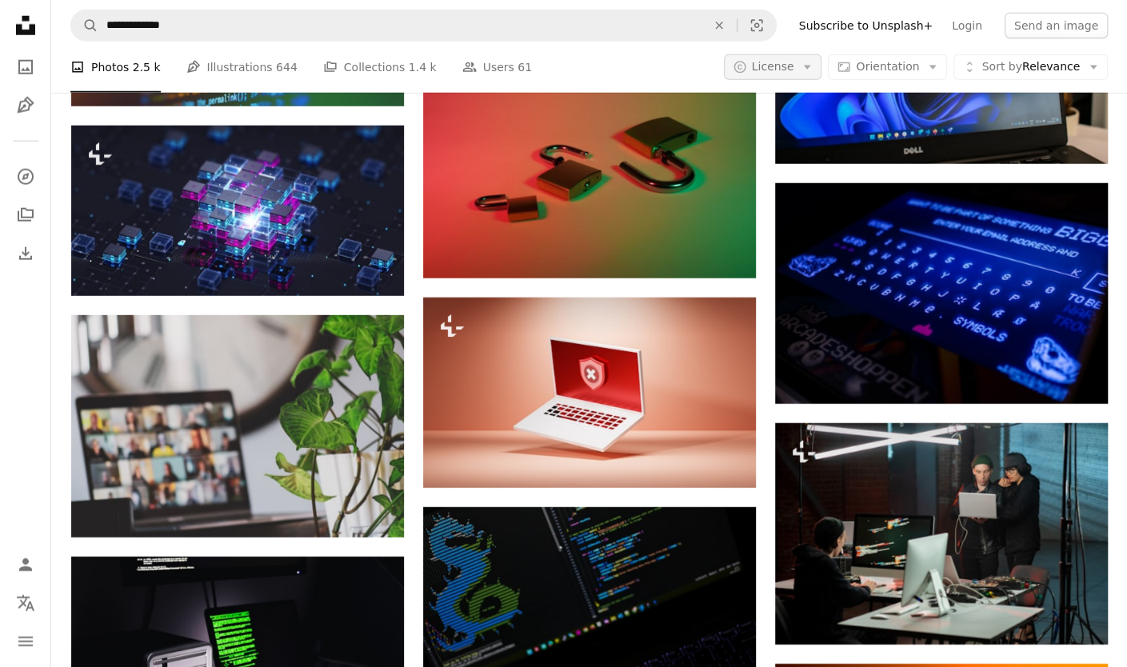
click at [794, 63] on font "License" at bounding box center [773, 66] width 42 height 13
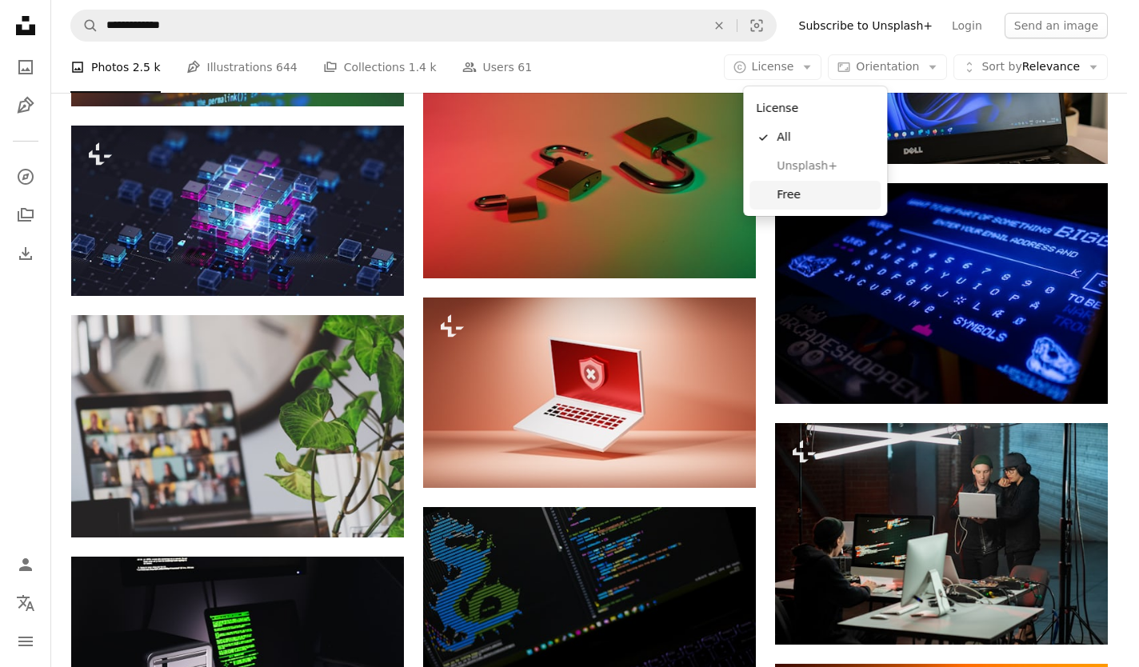
click at [782, 196] on font "Free" at bounding box center [789, 194] width 24 height 13
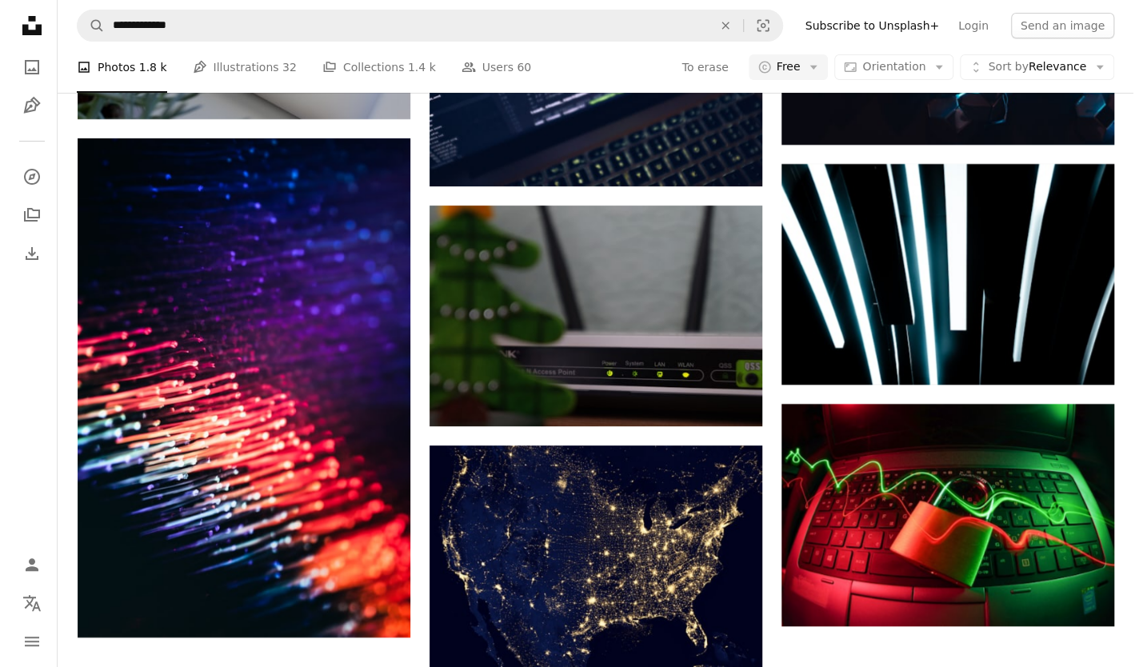
scroll to position [80, 0]
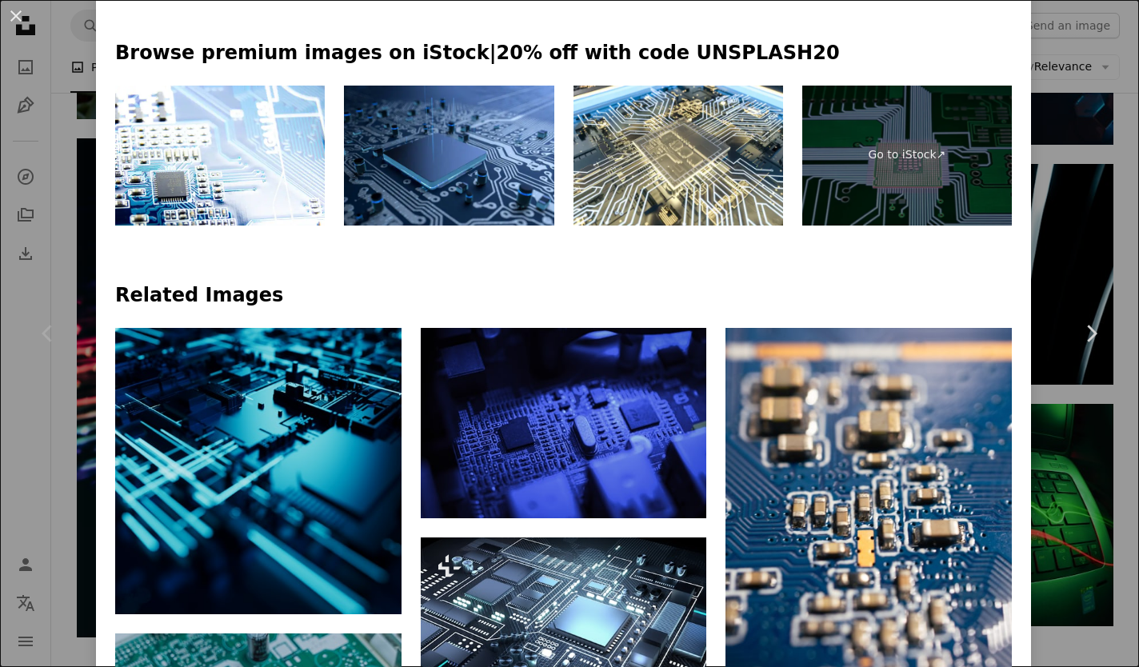
scroll to position [320, 0]
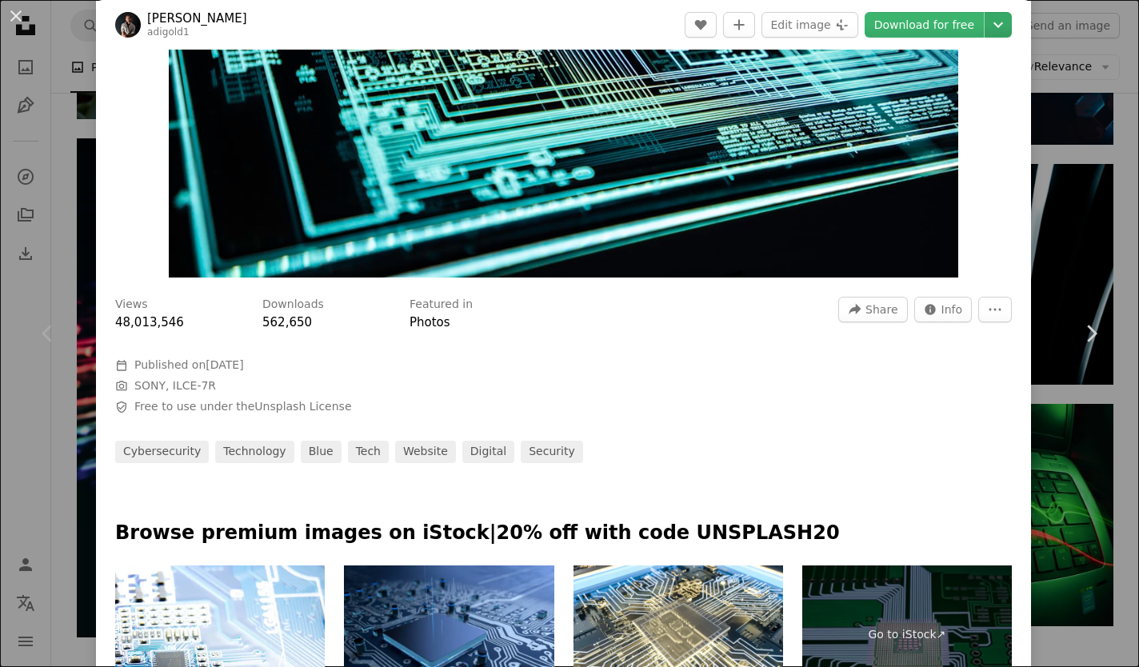
click at [990, 37] on button "Chevron down" at bounding box center [998, 25] width 27 height 26
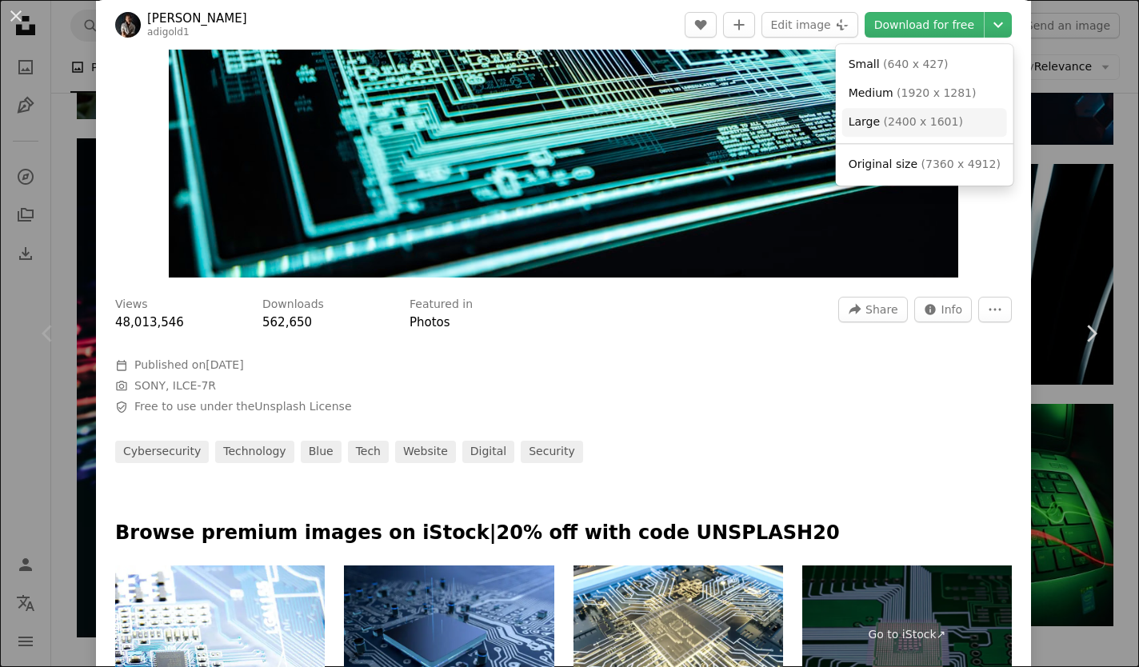
click at [925, 121] on font "2400 x 1601" at bounding box center [923, 121] width 70 height 13
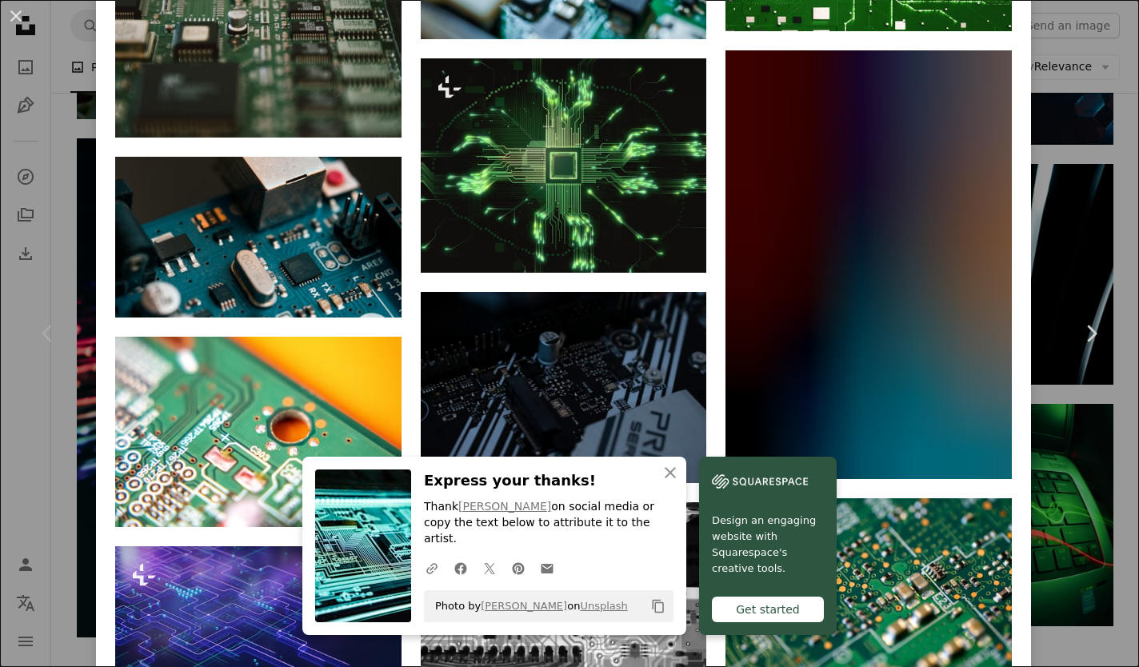
scroll to position [3520, 0]
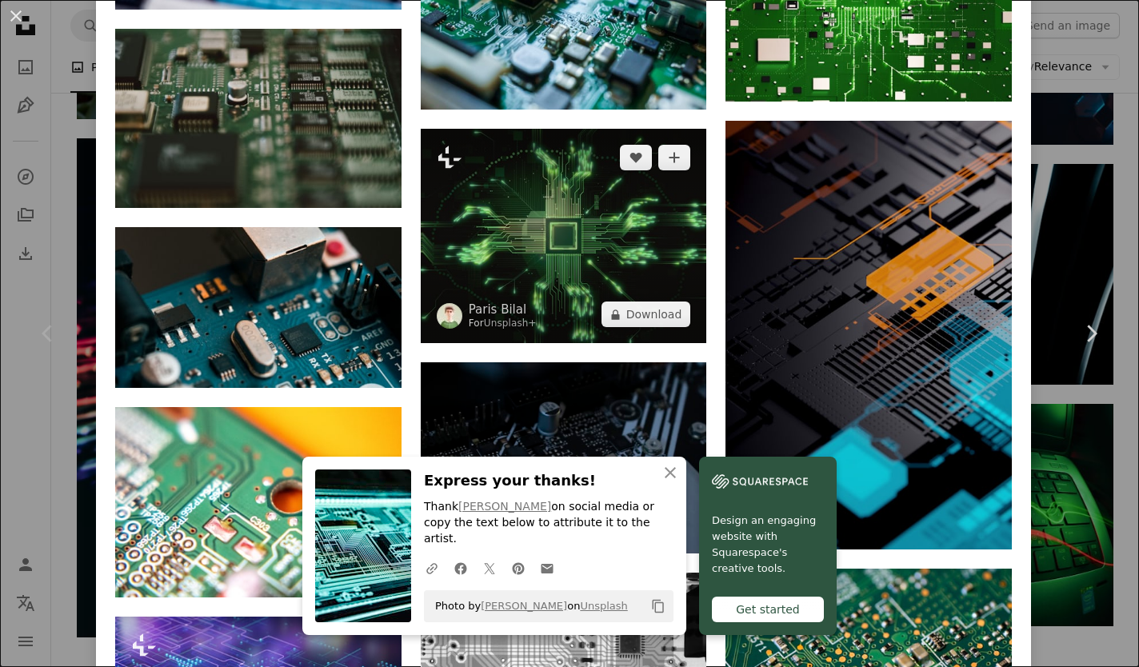
click at [594, 198] on img at bounding box center [564, 236] width 286 height 214
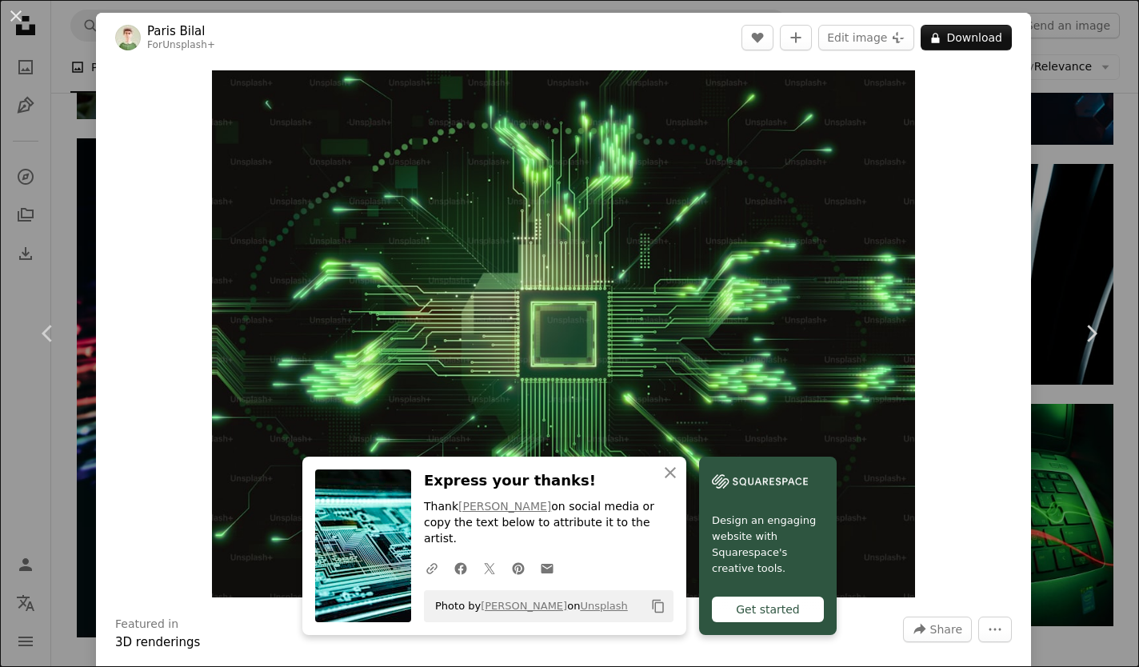
click at [1069, 166] on div "An X shape Chevron left Chevron right Paris Bilal For Unsplash+ A heart A plus …" at bounding box center [569, 333] width 1139 height 667
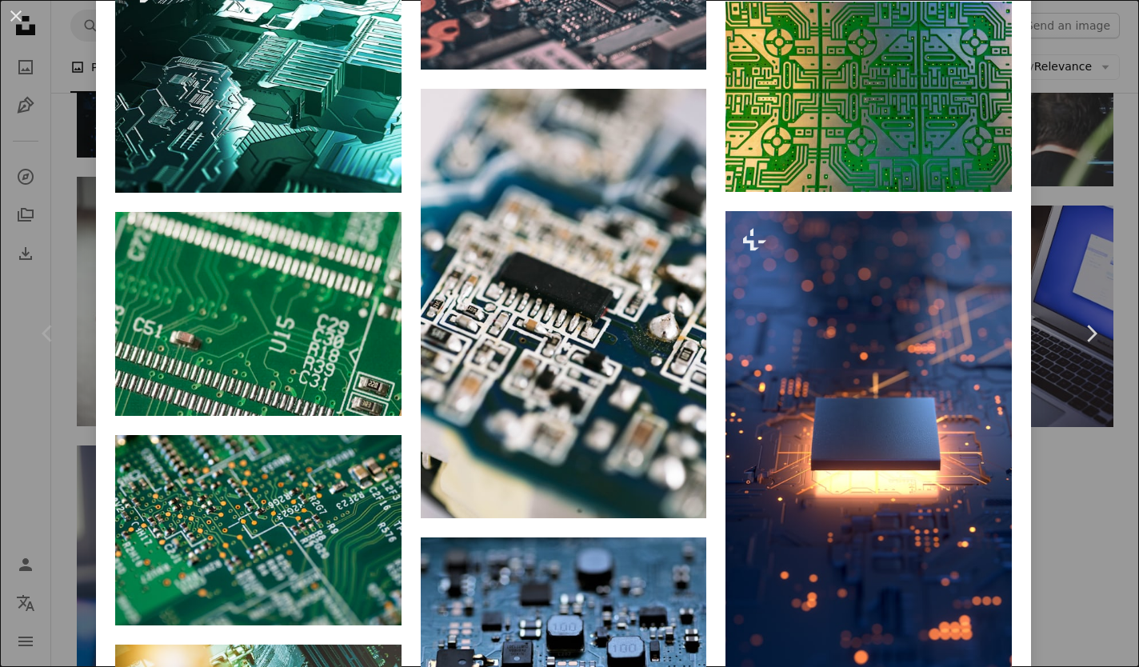
scroll to position [1600, 0]
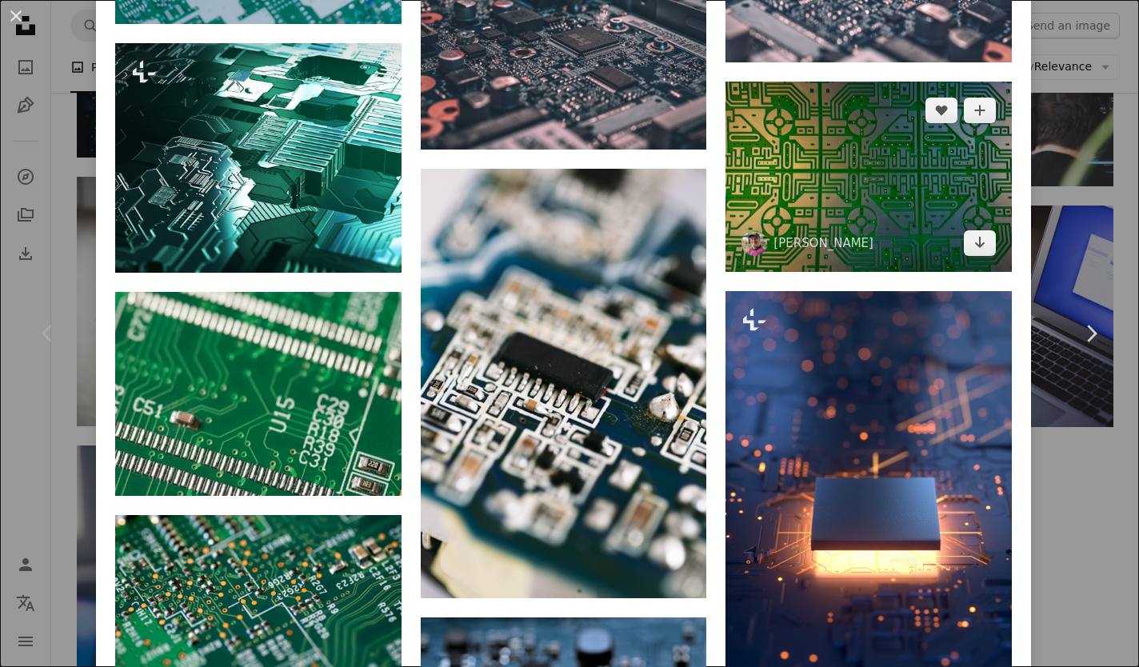
click at [874, 175] on img at bounding box center [869, 177] width 286 height 190
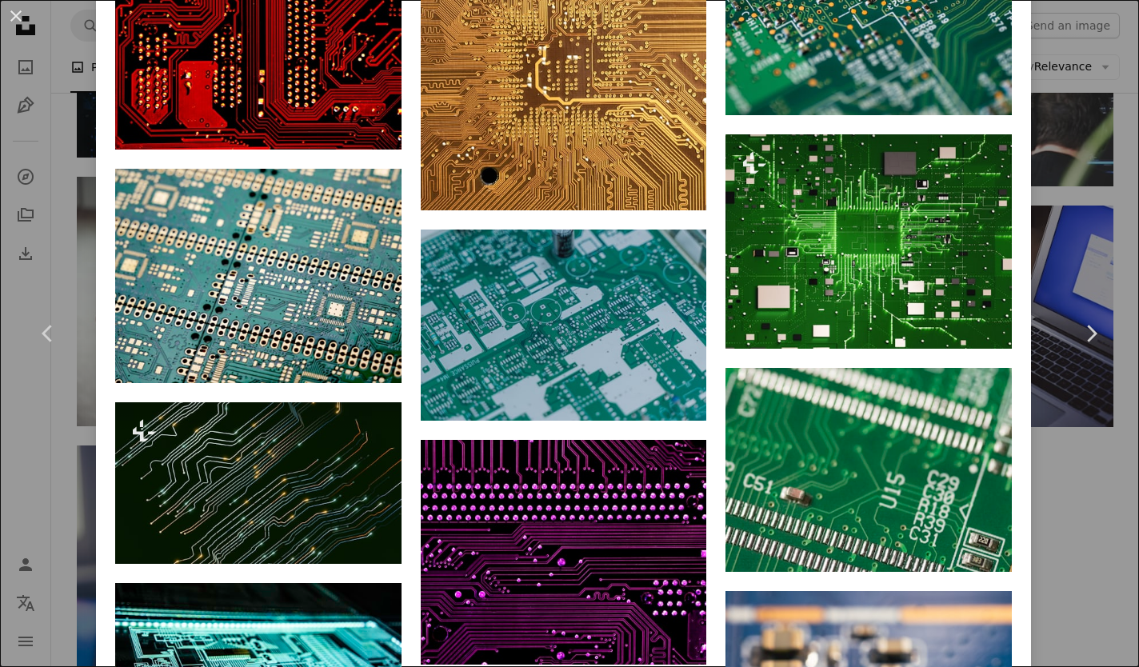
scroll to position [1360, 0]
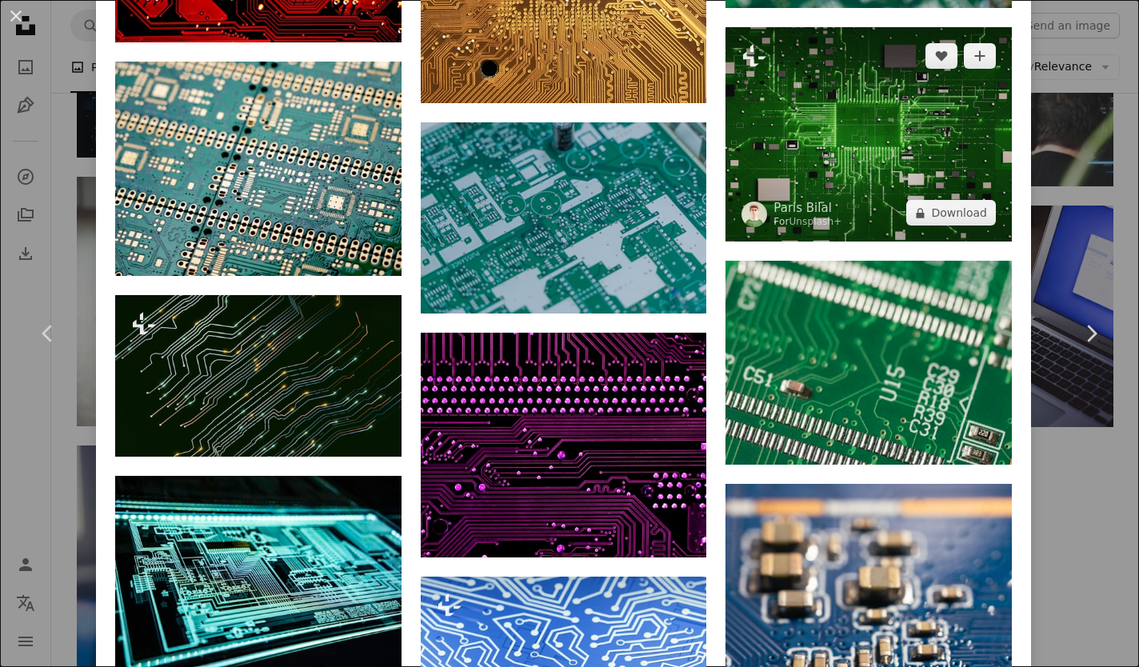
click at [860, 136] on img at bounding box center [869, 134] width 286 height 214
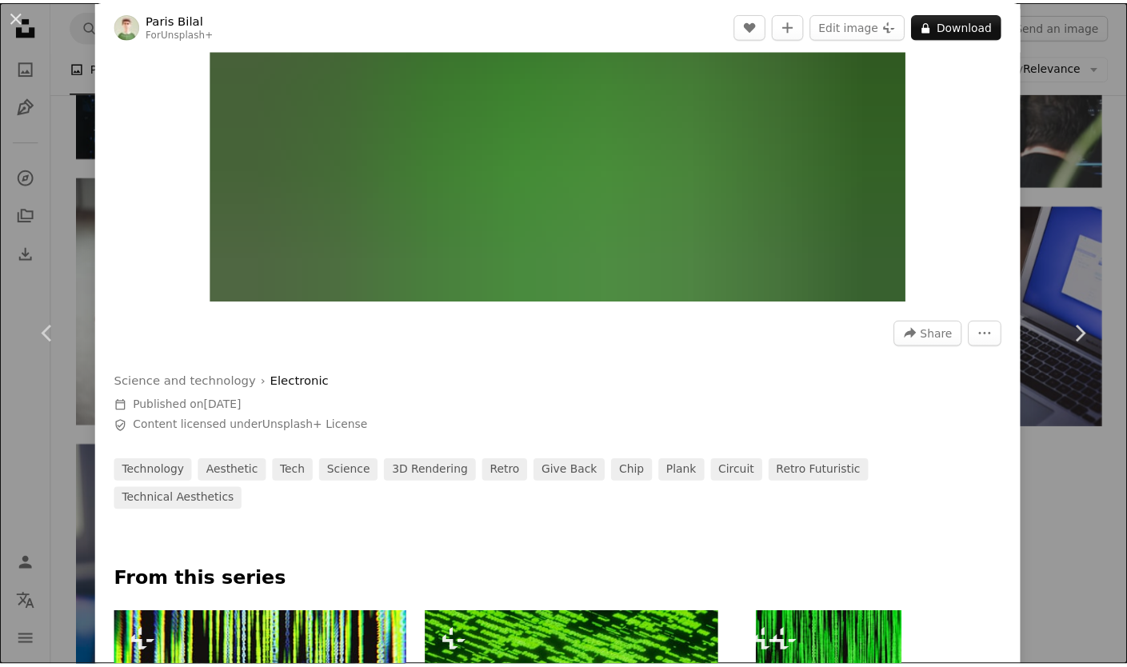
scroll to position [80, 0]
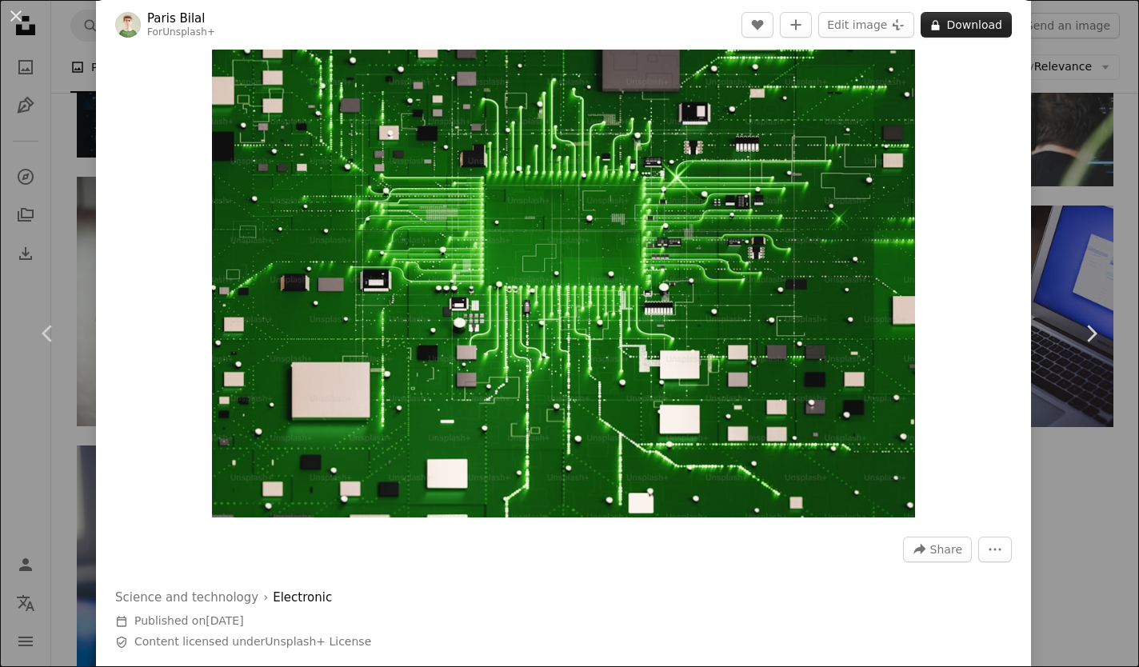
click at [978, 23] on font "Download" at bounding box center [974, 24] width 56 height 13
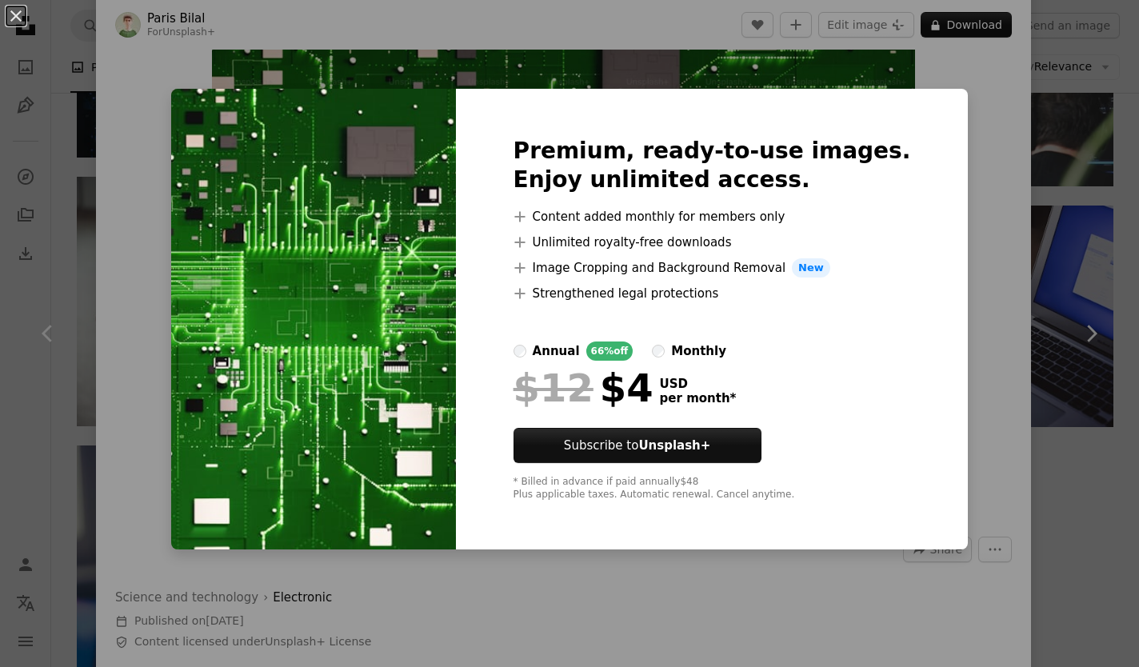
click at [992, 208] on div "An X shape Premium, ready-to-use images. Enjoy unlimited access. A plus sign Co…" at bounding box center [569, 333] width 1139 height 667
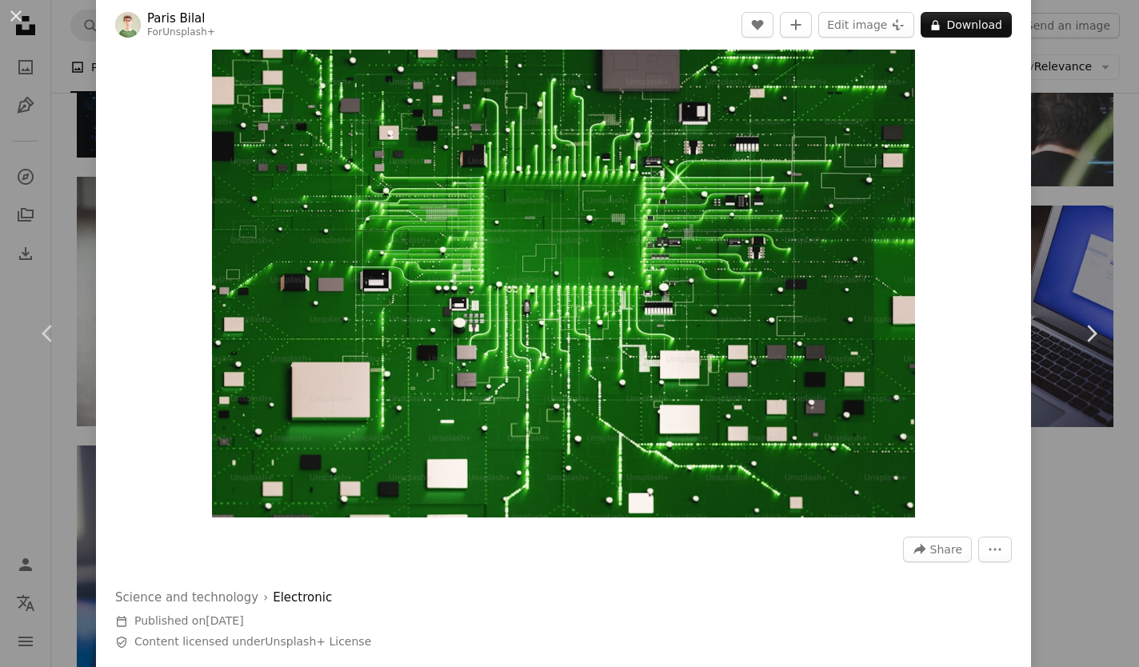
click at [1088, 207] on div "An X shape Chevron left Chevron right Paris Bilal For Unsplash+ A heart A plus …" at bounding box center [569, 333] width 1139 height 667
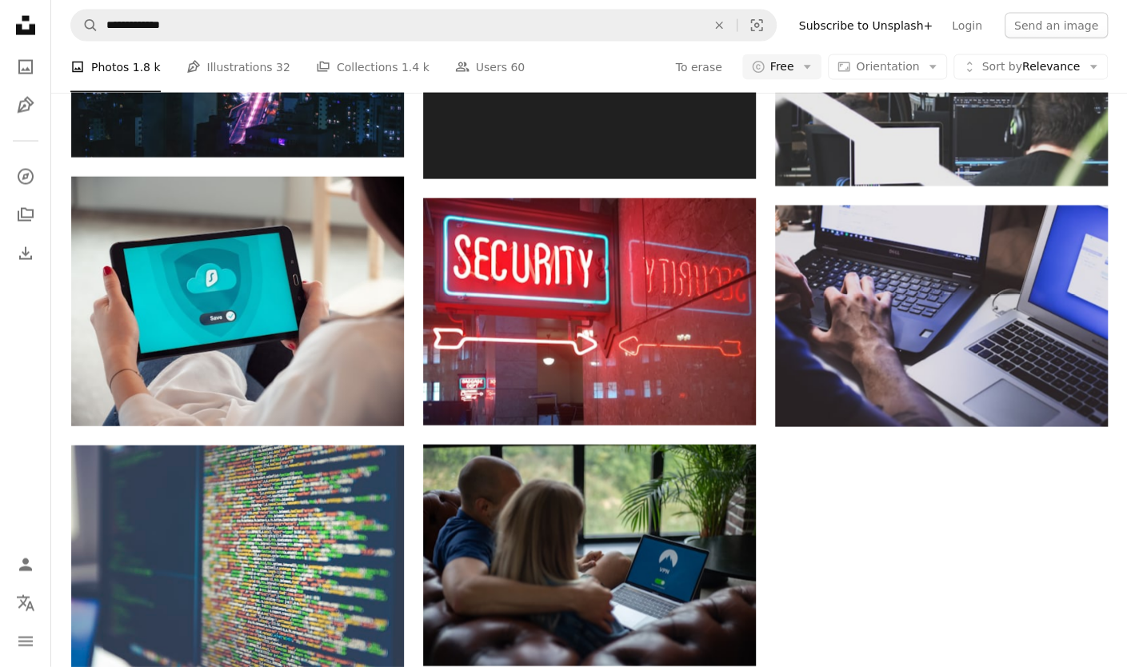
scroll to position [2240, 0]
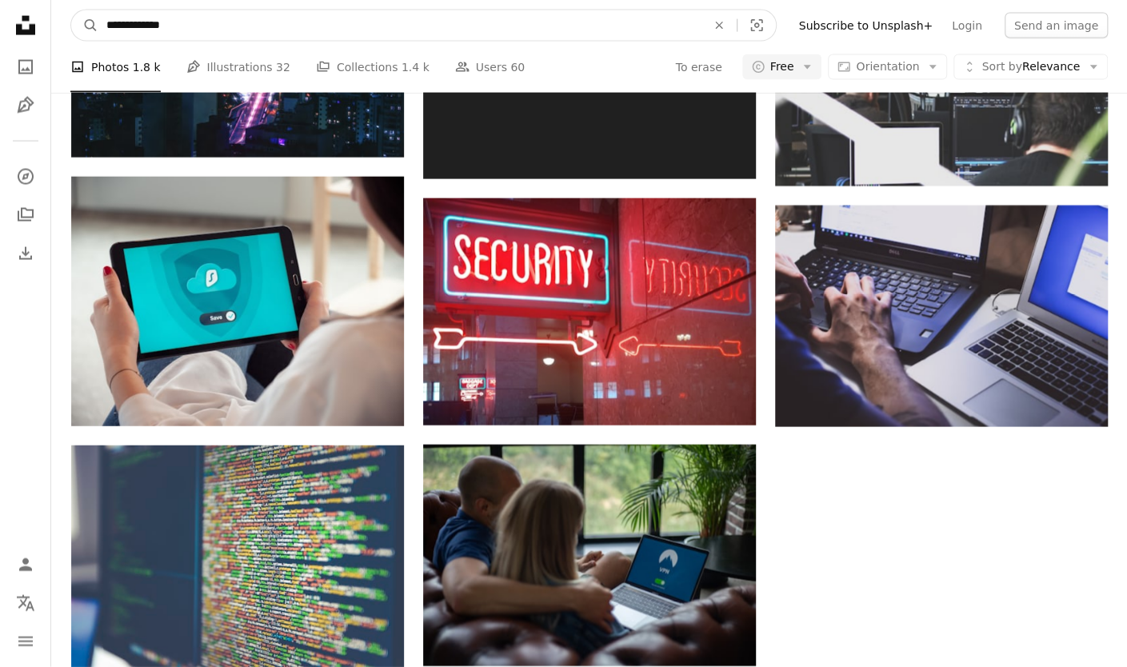
click at [241, 32] on input "**********" at bounding box center [399, 25] width 603 height 30
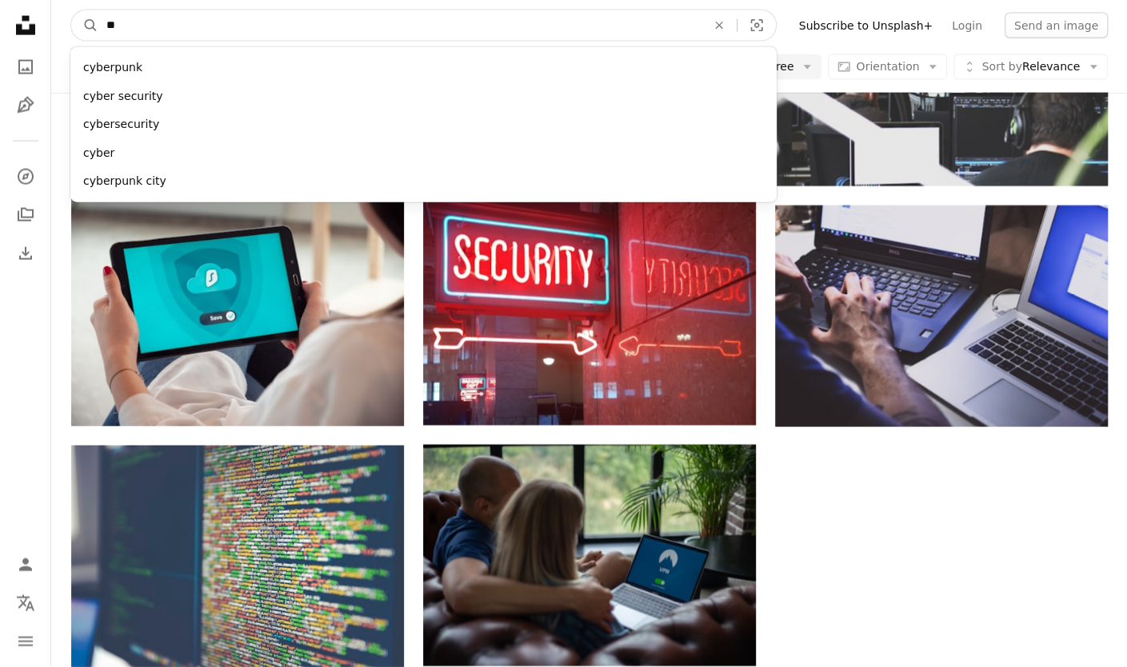
type input "*"
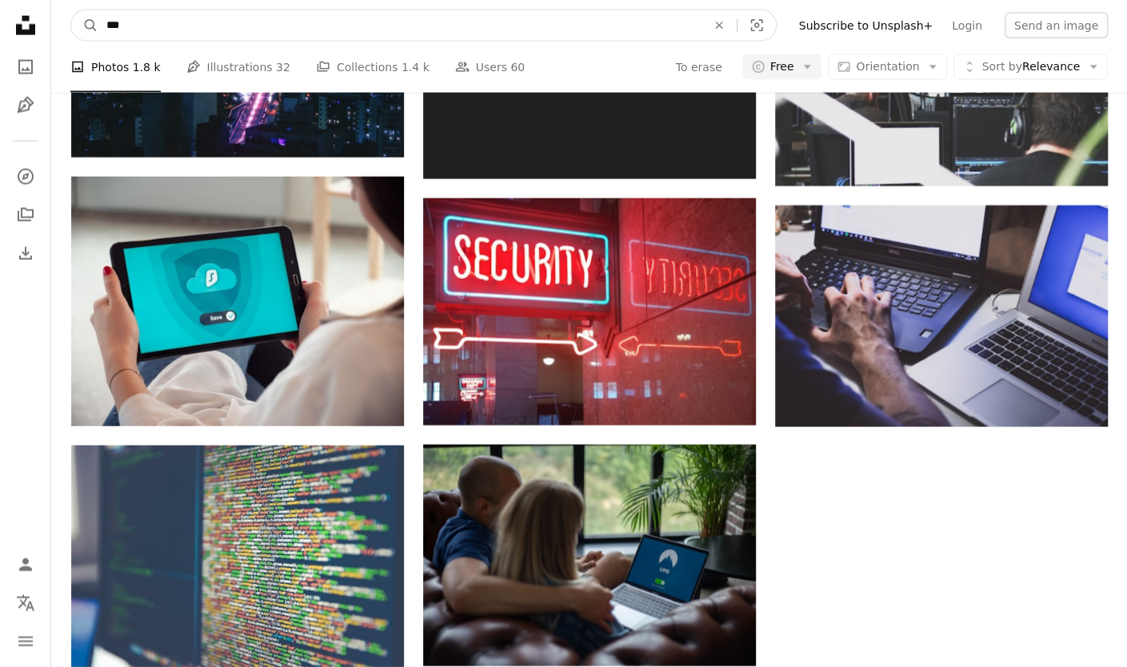
type input "****"
click button "A magnifying glass" at bounding box center [84, 25] width 27 height 30
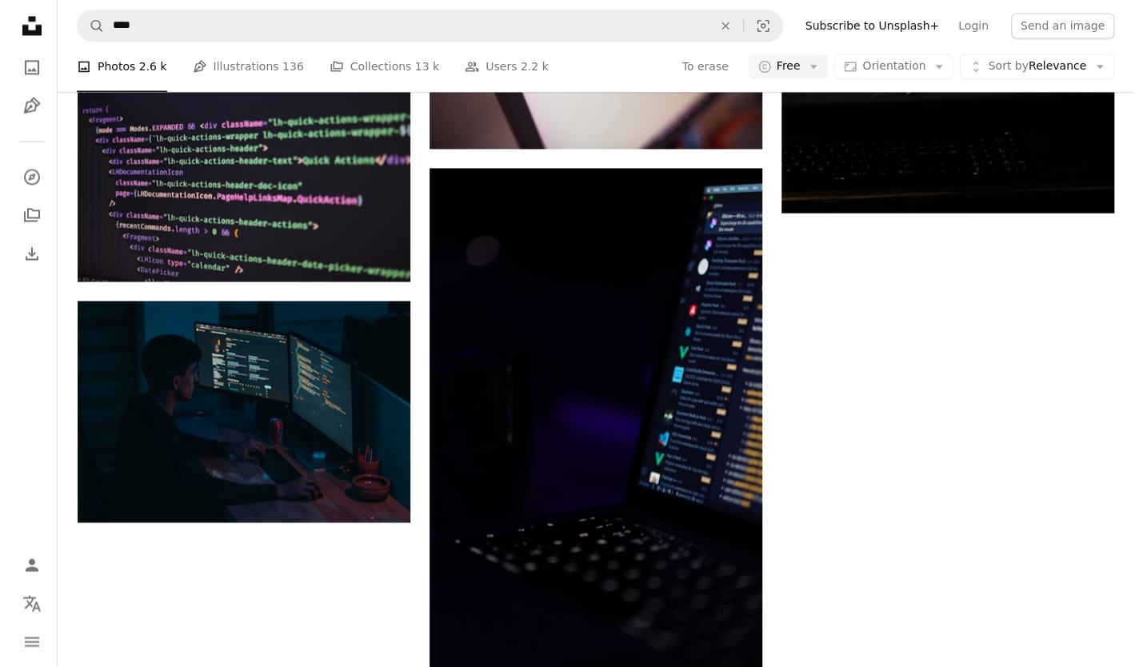
scroll to position [6000, 0]
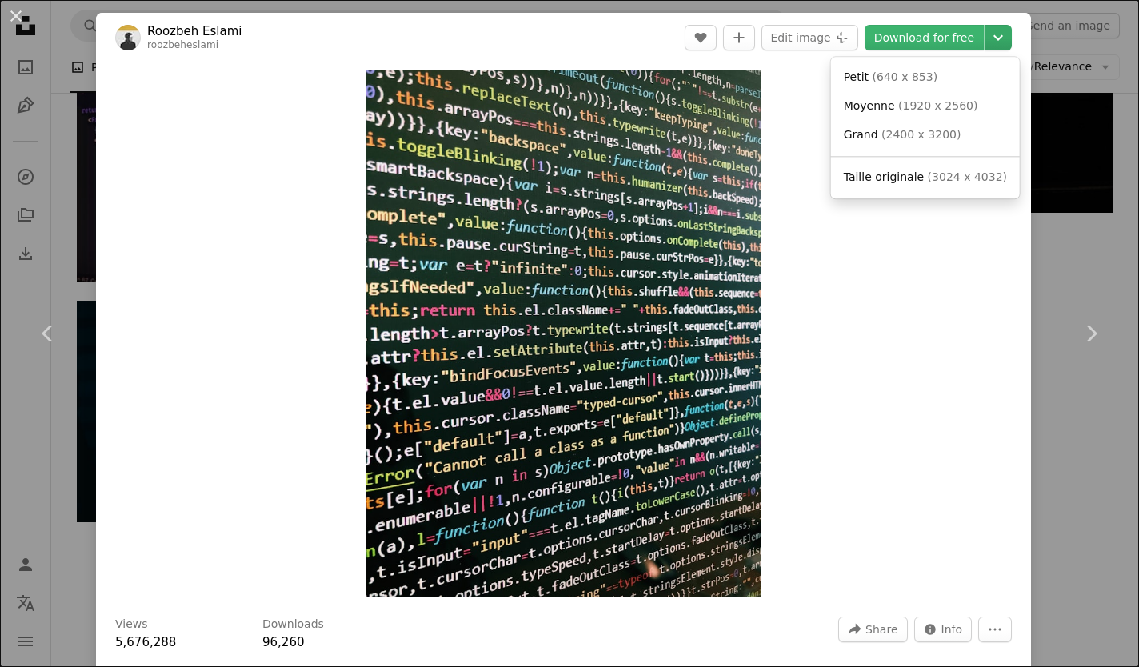
click at [994, 33] on icon "Chevron down" at bounding box center [999, 37] width 26 height 19
